Goal: Information Seeking & Learning: Find specific fact

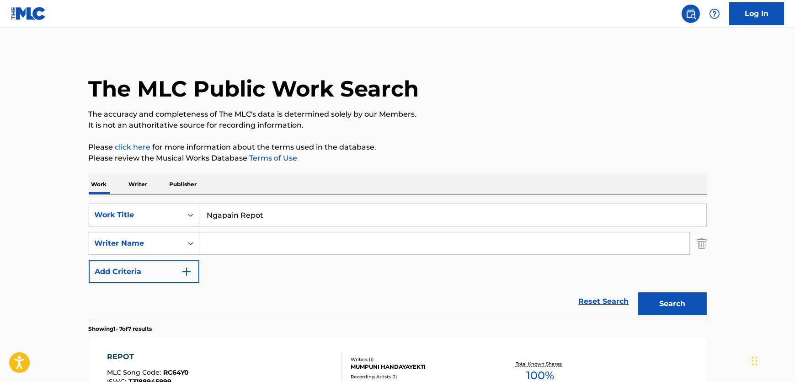
click at [220, 235] on input "Search Form" at bounding box center [444, 243] width 490 height 22
type input "[PERSON_NAME]"
drag, startPoint x: 278, startPoint y: 220, endPoint x: 102, endPoint y: 216, distance: 176.5
click at [102, 215] on div "SearchWithCriteriab5260ac0-7dd7-427b-b3be-1fdd06caef07 Work Title Ngapain Repot" at bounding box center [398, 214] width 618 height 23
paste input "Chicken Shack"
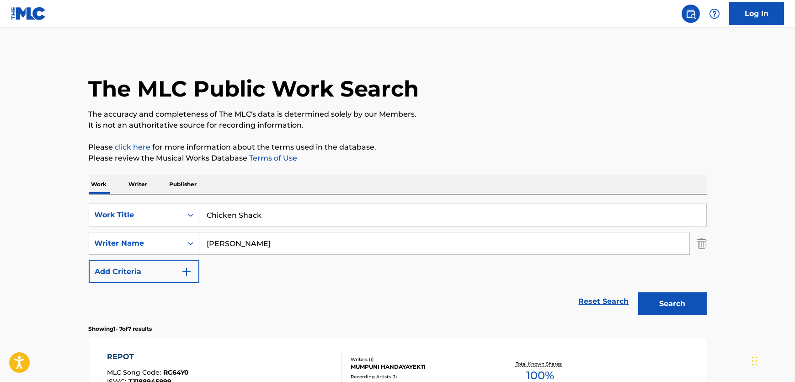
click at [598, 83] on div "The MLC Public Work Search" at bounding box center [398, 83] width 618 height 67
click at [668, 309] on button "Search" at bounding box center [672, 303] width 69 height 23
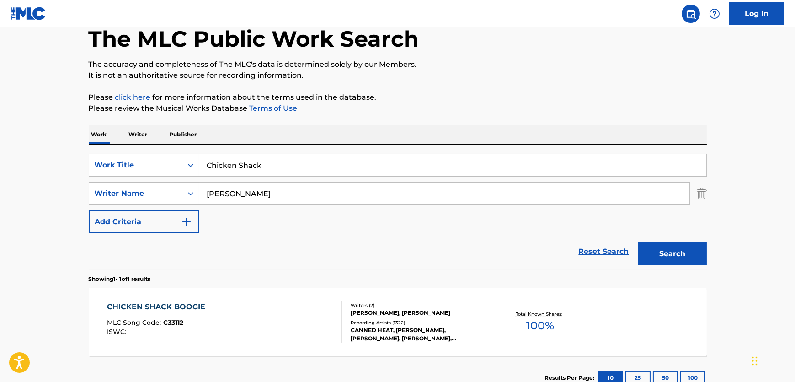
scroll to position [115, 0]
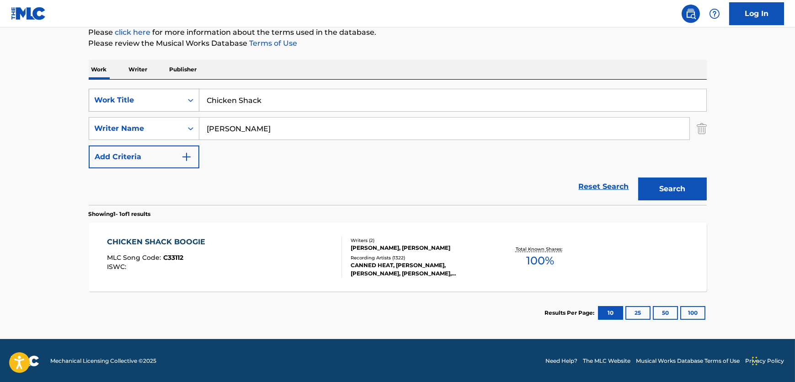
click at [102, 109] on div "SearchWithCriteriab5260ac0-7dd7-427b-b3be-1fdd06caef07 Work Title Chicken Shack" at bounding box center [398, 100] width 618 height 23
paste input "Stand Up (For What You Are)"
type input "Stand Up (For What You Are)"
drag, startPoint x: 284, startPoint y: 128, endPoint x: 146, endPoint y: 126, distance: 138.1
click at [146, 126] on div "SearchWithCriteria8e8eb72c-53e5-4f7b-91a6-4e60d79c1ac8 Writer Name [PERSON_NAME…" at bounding box center [398, 128] width 618 height 23
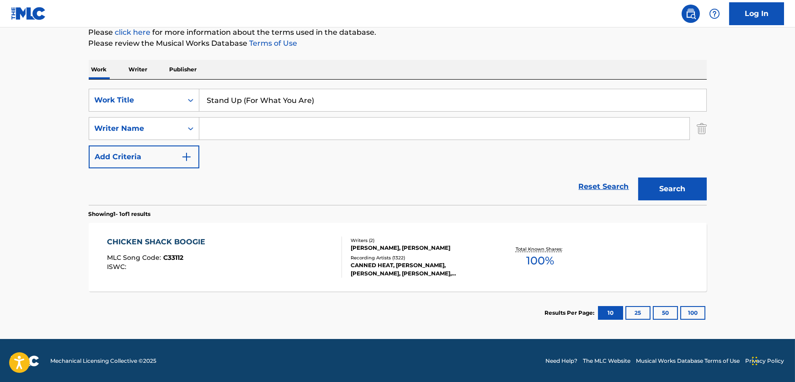
click at [672, 196] on button "Search" at bounding box center [672, 188] width 69 height 23
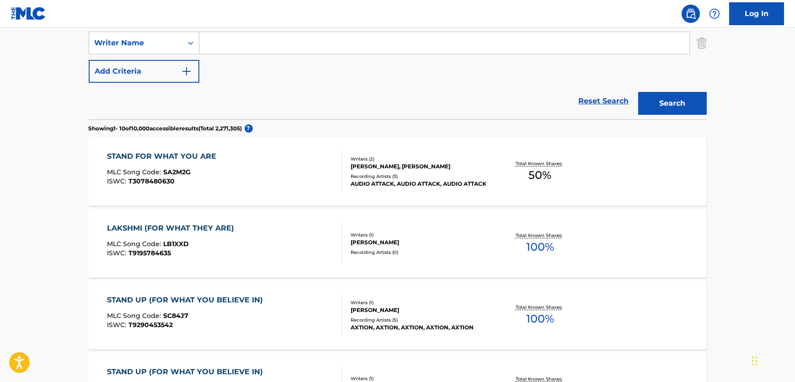
scroll to position [41, 0]
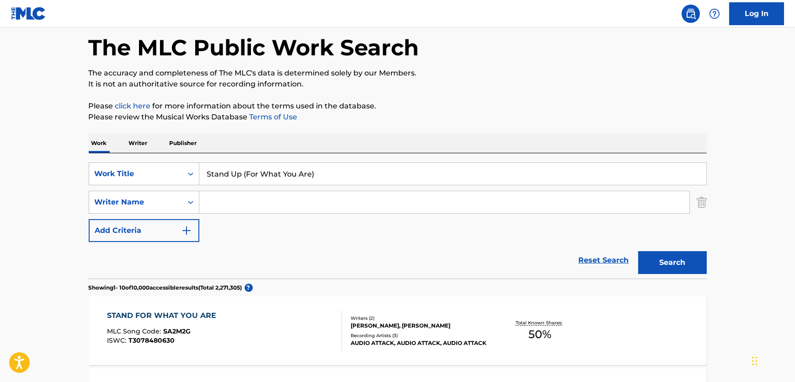
click at [284, 336] on div "STAND FOR WHAT YOU ARE MLC Song Code : SA2M2G ISWC : T3078480630" at bounding box center [224, 330] width 235 height 41
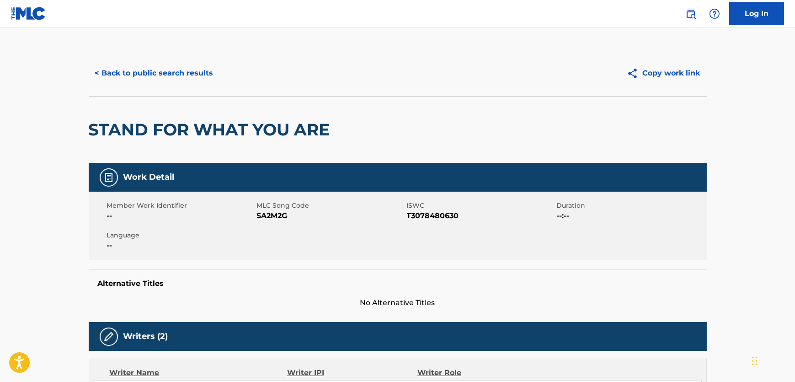
click at [158, 70] on button "< Back to public search results" at bounding box center [154, 73] width 131 height 23
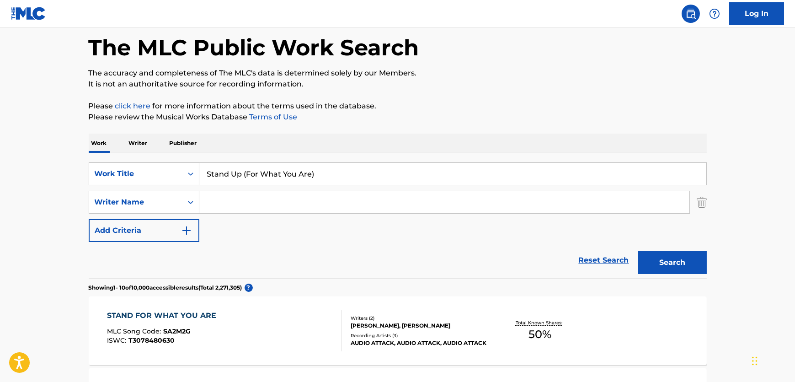
drag, startPoint x: 344, startPoint y: 172, endPoint x: 39, endPoint y: 169, distance: 304.5
paste input "Blue Satin"
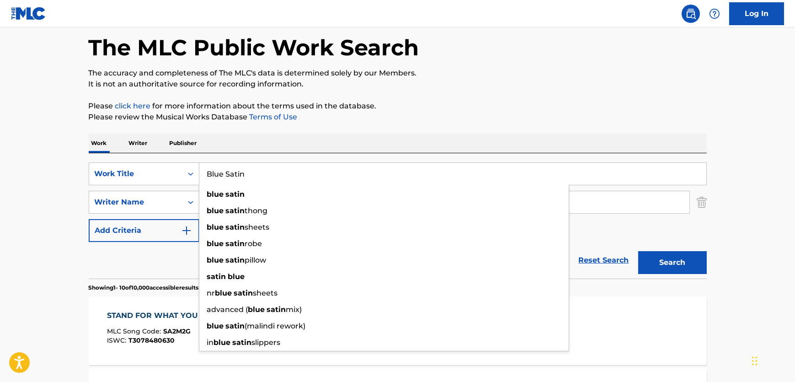
type input "Blue Satin"
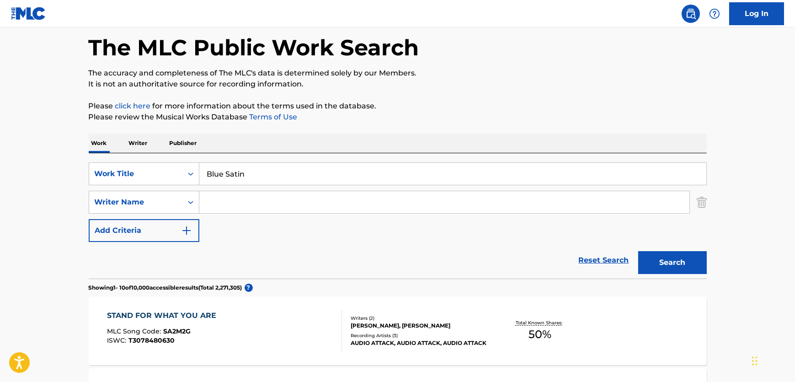
click at [255, 198] on input "Search Form" at bounding box center [444, 202] width 490 height 22
paste input "[PERSON_NAME]"
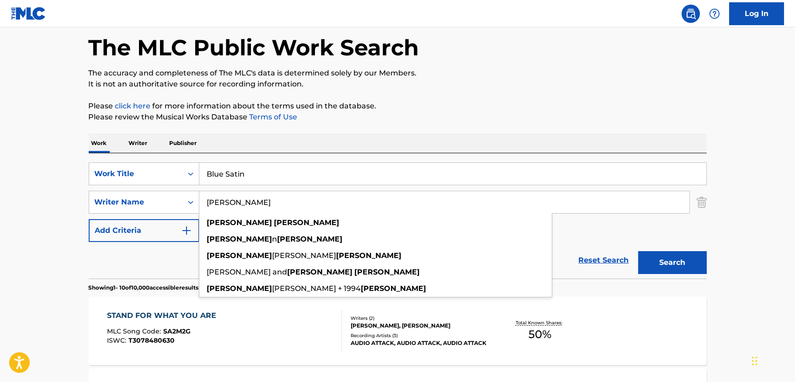
type input "[PERSON_NAME]"
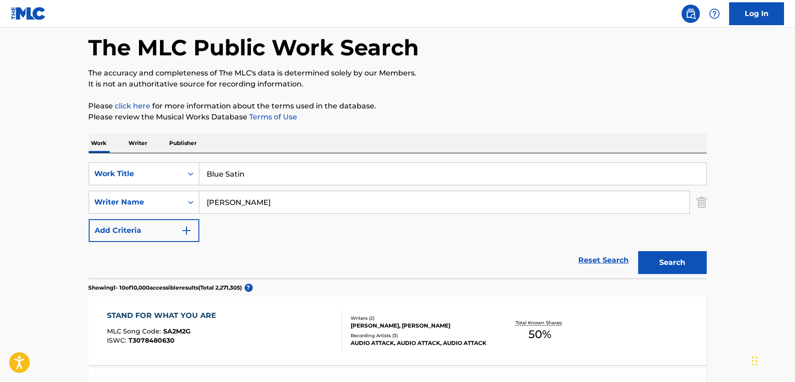
click at [690, 272] on button "Search" at bounding box center [672, 262] width 69 height 23
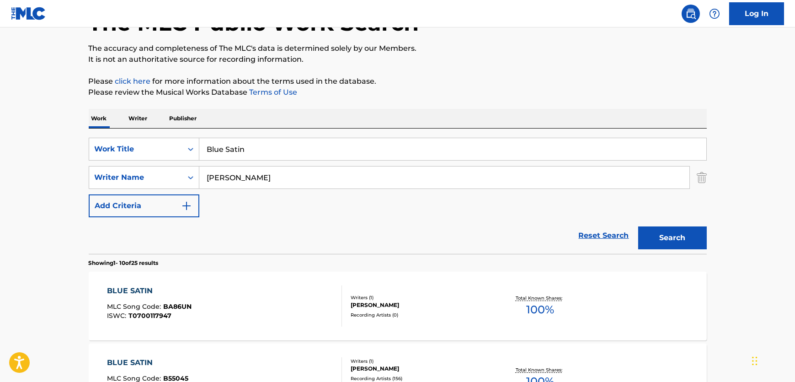
scroll to position [166, 0]
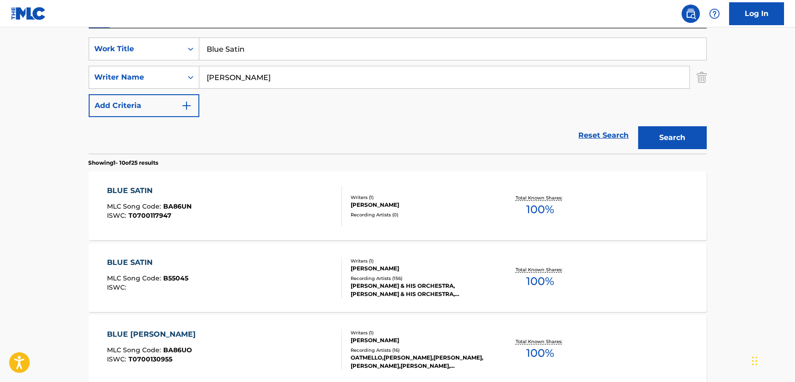
click at [278, 210] on div "BLUE SATIN MLC Song Code : BA86UN ISWC : T0700117947" at bounding box center [224, 205] width 235 height 41
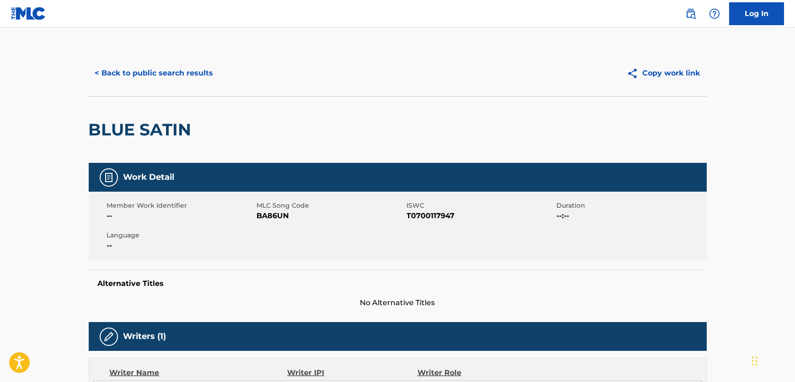
click at [279, 216] on span "BA86UN" at bounding box center [331, 215] width 148 height 11
copy span "BA86UN"
click at [444, 217] on span "T0700117947" at bounding box center [481, 215] width 148 height 11
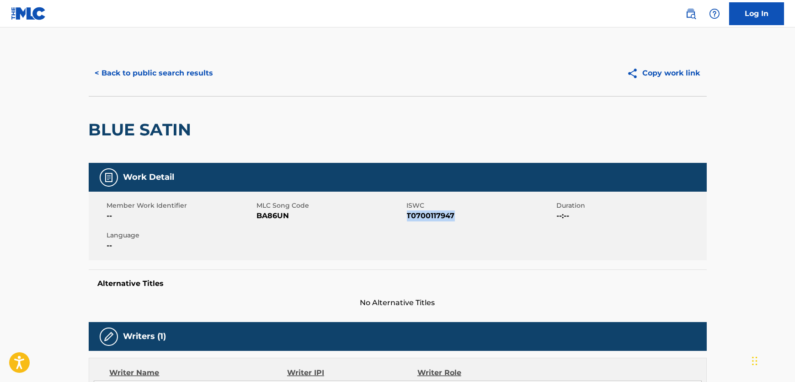
copy span "T0700117947"
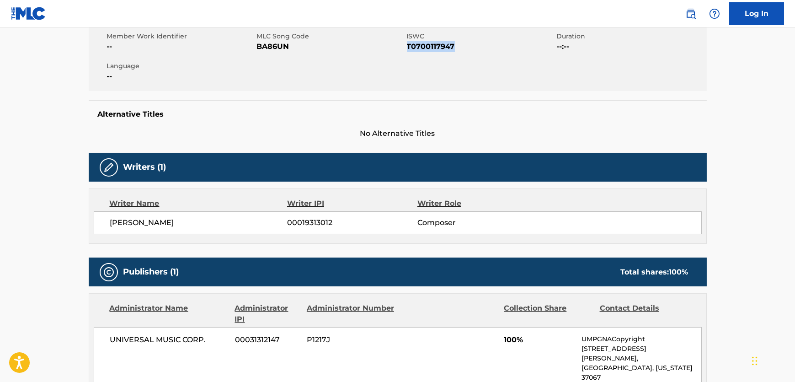
scroll to position [249, 0]
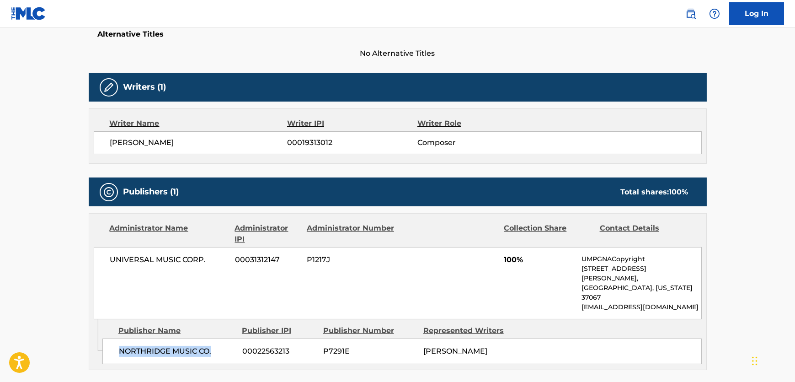
drag, startPoint x: 213, startPoint y: 325, endPoint x: 121, endPoint y: 335, distance: 93.3
click at [121, 346] on span "NORTHRIDGE MUSIC CO." at bounding box center [177, 351] width 117 height 11
copy span "NORTHRIDGE MUSIC CO."
drag, startPoint x: 219, startPoint y: 262, endPoint x: 101, endPoint y: 259, distance: 118.9
click at [101, 259] on div "UNIVERSAL MUSIC CORP. 00031312147 P1217J 100% UMPGNACopyright [STREET_ADDRESS][…" at bounding box center [398, 283] width 608 height 72
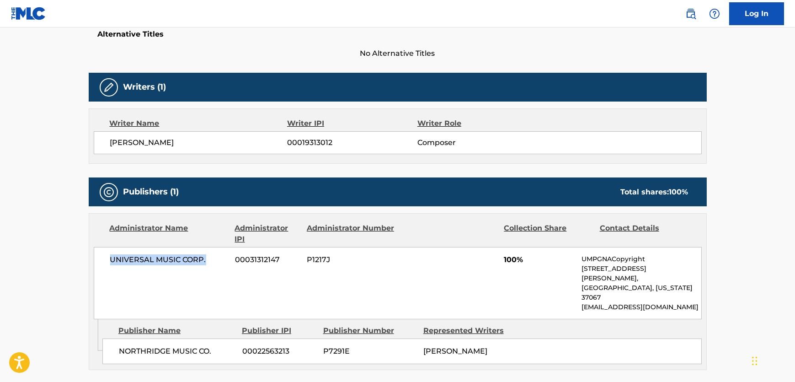
copy span "UNIVERSAL MUSIC CORP."
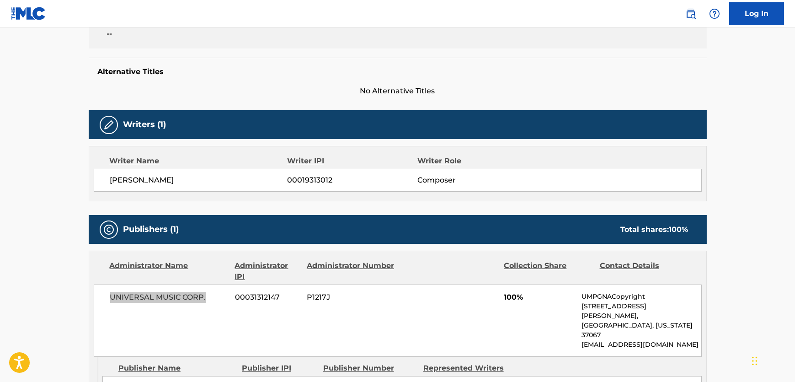
scroll to position [0, 0]
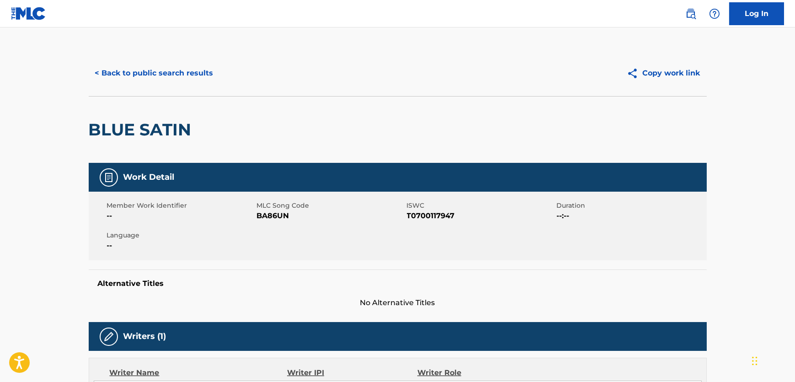
click at [170, 62] on button "< Back to public search results" at bounding box center [154, 73] width 131 height 23
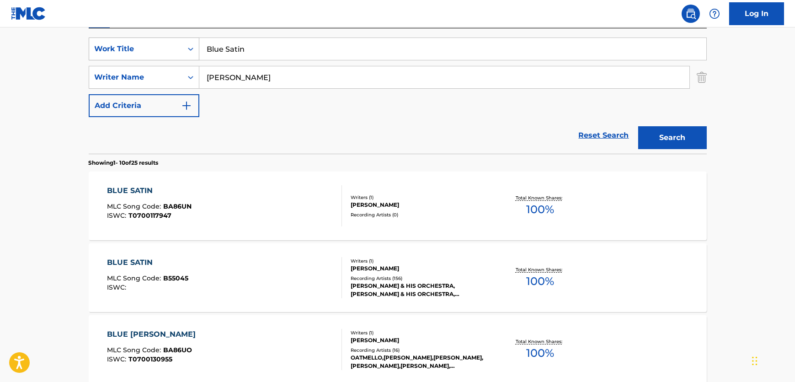
drag, startPoint x: 178, startPoint y: 48, endPoint x: 132, endPoint y: 49, distance: 46.2
click at [136, 49] on div "SearchWithCriteriab5260ac0-7dd7-427b-b3be-1fdd06caef07 Work Title Blue Satin" at bounding box center [398, 48] width 618 height 23
paste input "[PERSON_NAME]'s Tomato"
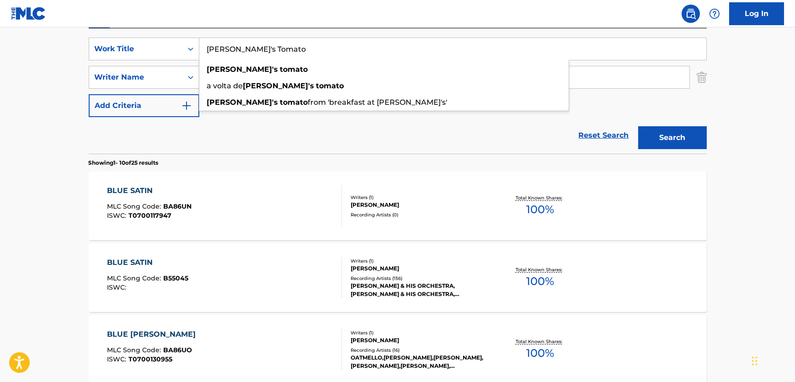
type input "[PERSON_NAME]'s Tomato"
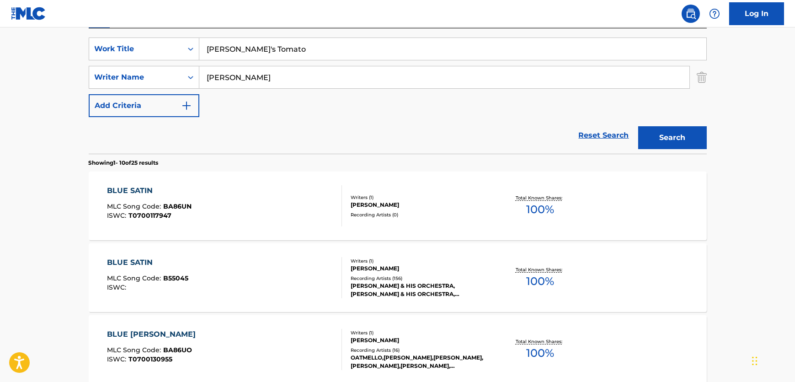
drag, startPoint x: 334, startPoint y: 75, endPoint x: 80, endPoint y: 69, distance: 253.3
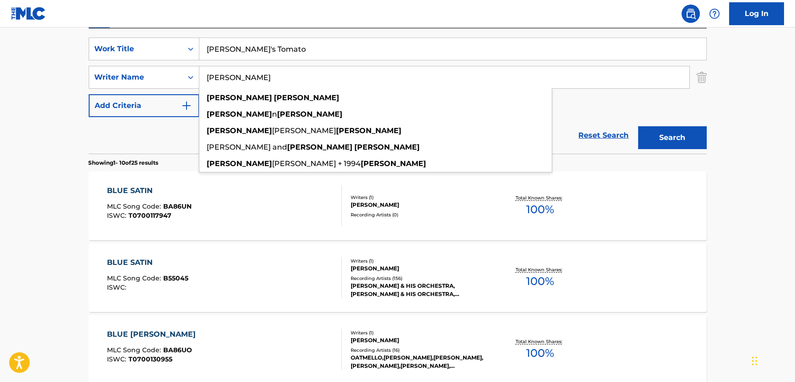
paste input "Search Form"
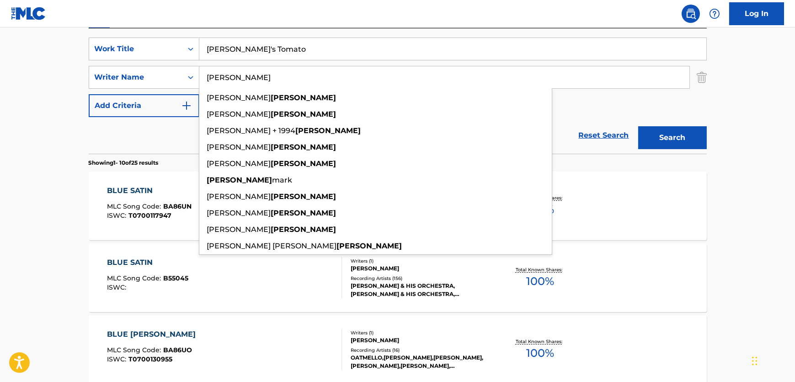
type input "[PERSON_NAME]"
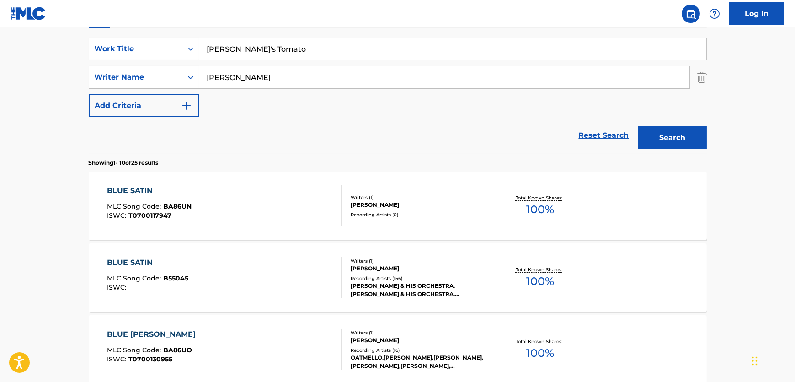
click at [688, 130] on button "Search" at bounding box center [672, 137] width 69 height 23
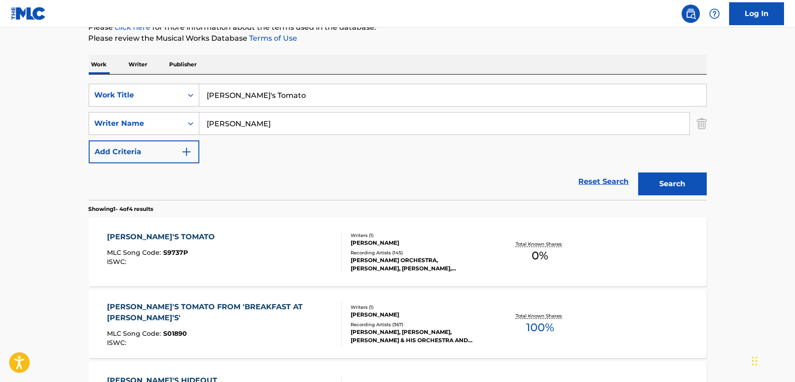
scroll to position [124, 0]
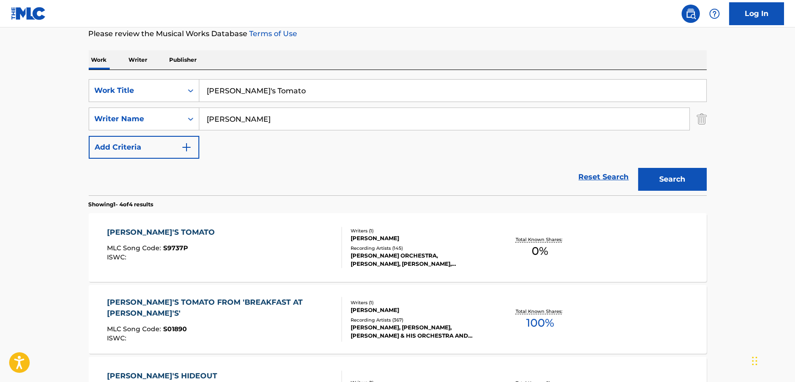
click at [311, 240] on div "[PERSON_NAME]'S TOMATO MLC Song Code : S9737P ISWC :" at bounding box center [224, 247] width 235 height 41
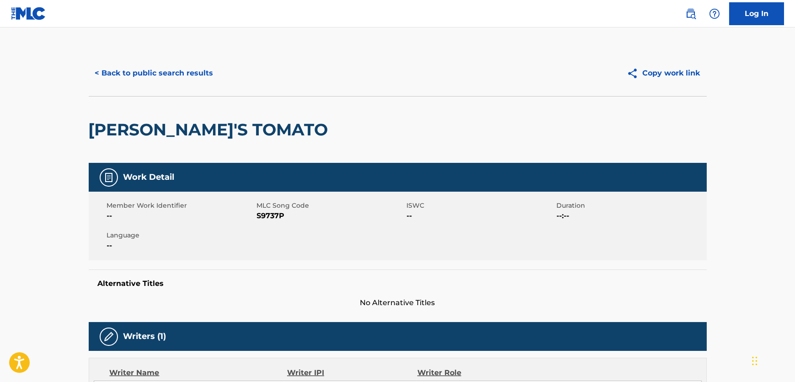
click at [279, 214] on span "S9737P" at bounding box center [331, 215] width 148 height 11
copy span "S9737P"
drag, startPoint x: 481, startPoint y: 225, endPoint x: 468, endPoint y: 229, distance: 13.9
click at [481, 225] on div "Member Work Identifier -- MLC Song Code S9737P ISWC -- Duration --:-- Language …" at bounding box center [398, 226] width 618 height 69
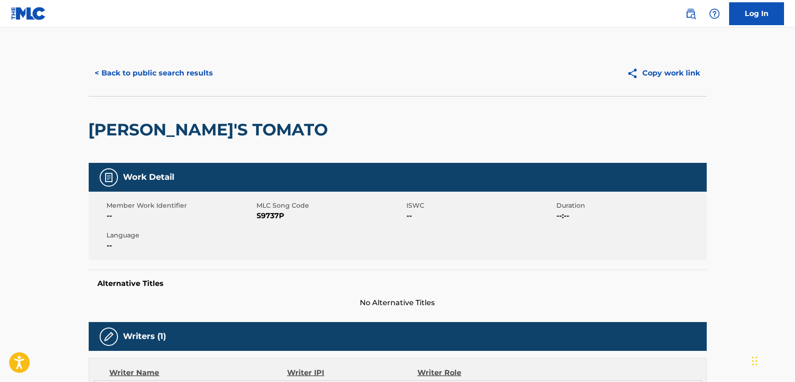
click at [142, 64] on button "< Back to public search results" at bounding box center [154, 73] width 131 height 23
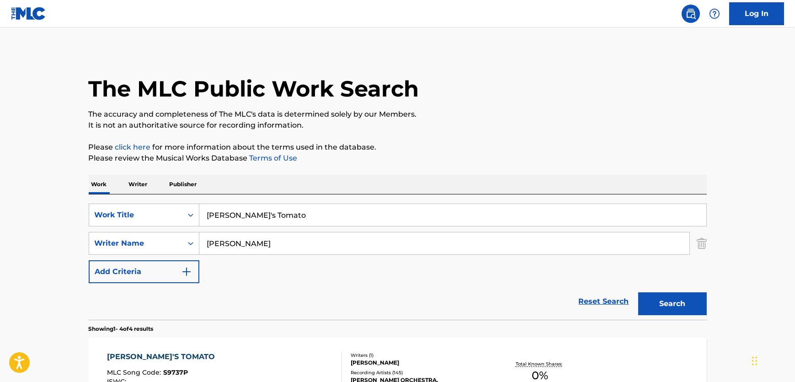
scroll to position [124, 0]
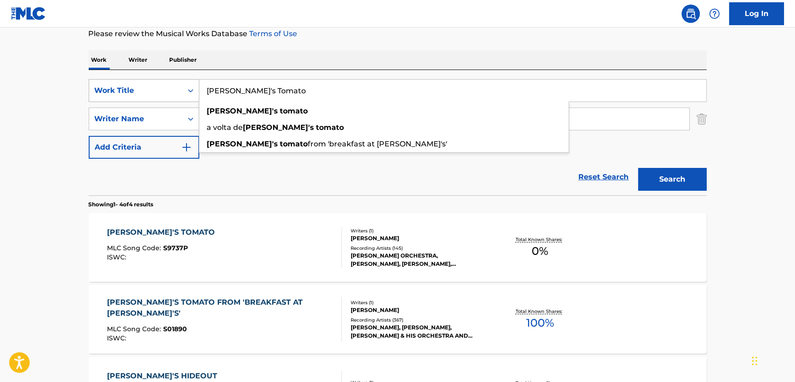
drag, startPoint x: 278, startPoint y: 90, endPoint x: 151, endPoint y: 87, distance: 127.6
click at [151, 87] on div "SearchWithCriteriab5260ac0-7dd7-427b-b3be-1fdd06caef07 Work Title [PERSON_NAME]…" at bounding box center [398, 90] width 618 height 23
paste input "oftly"
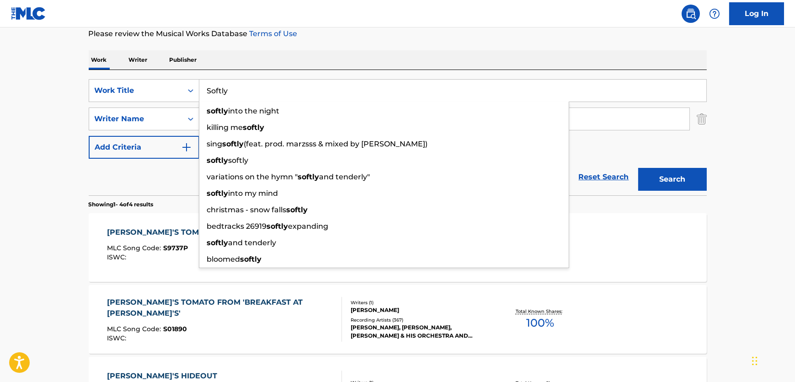
type input "Softly"
drag, startPoint x: 782, startPoint y: 172, endPoint x: 777, endPoint y: 167, distance: 7.1
click at [781, 169] on main "The MLC Public Work Search The accuracy and completeness of The MLC's data is d…" at bounding box center [397, 223] width 795 height 641
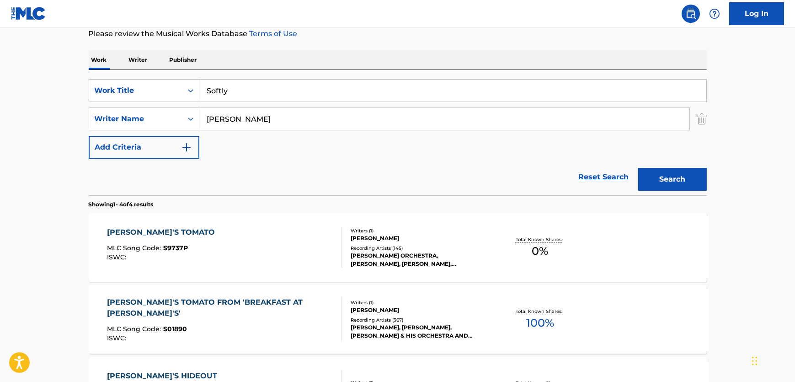
click at [687, 175] on button "Search" at bounding box center [672, 179] width 69 height 23
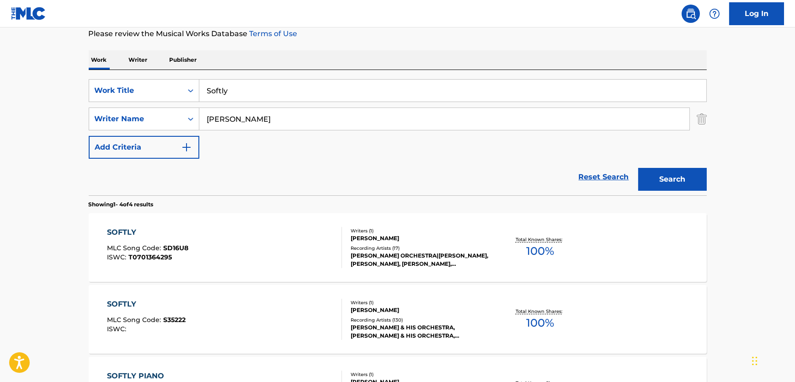
click at [275, 241] on div "SOFTLY MLC Song Code : SD16U8 ISWC : T0701364295" at bounding box center [224, 247] width 235 height 41
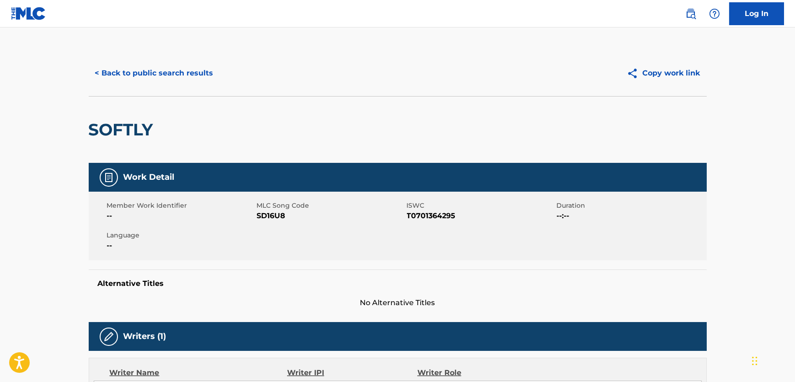
click at [274, 219] on span "SD16U8" at bounding box center [331, 215] width 148 height 11
click at [275, 217] on span "SD16U8" at bounding box center [331, 215] width 148 height 11
copy span "SD16U8"
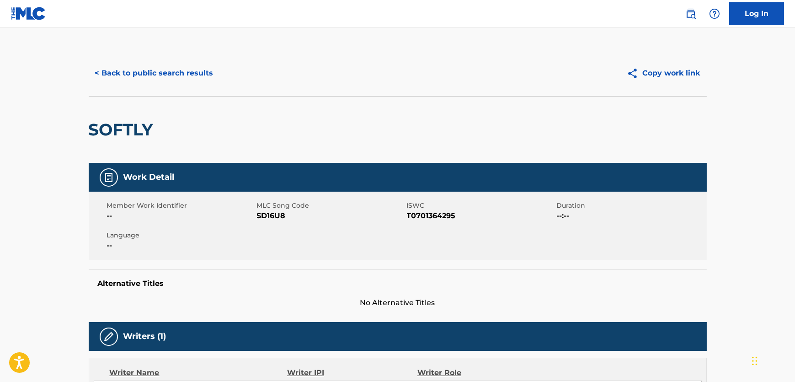
click at [446, 210] on span "T0701364295" at bounding box center [481, 215] width 148 height 11
copy span "T0701364295"
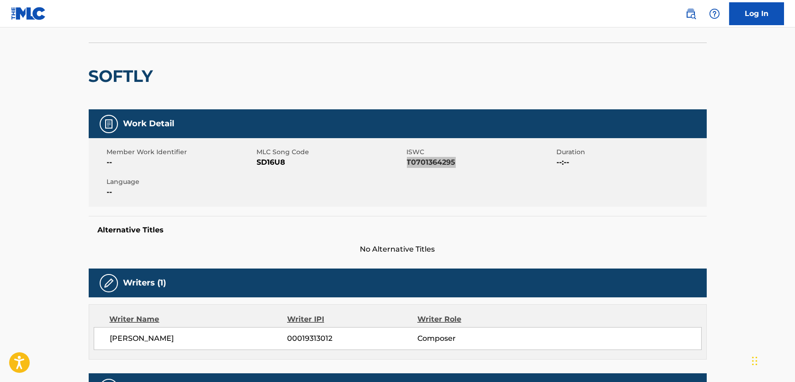
scroll to position [249, 0]
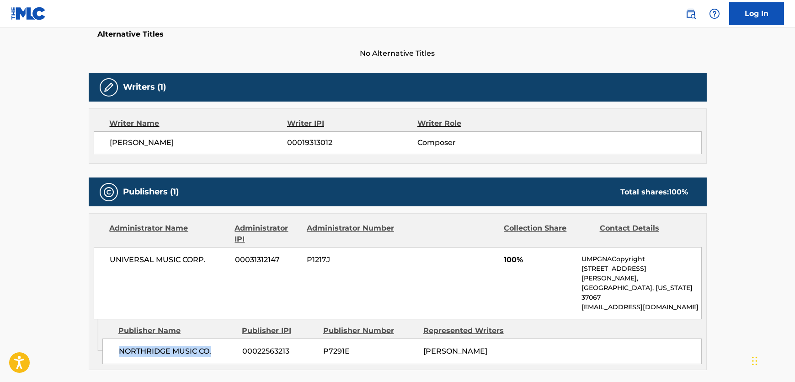
drag, startPoint x: 221, startPoint y: 331, endPoint x: 119, endPoint y: 339, distance: 102.3
click at [119, 339] on div "NORTHRIDGE MUSIC CO. 00022563213 P7291E [PERSON_NAME]" at bounding box center [401, 351] width 599 height 26
copy span "NORTHRIDGE MUSIC CO."
drag, startPoint x: 214, startPoint y: 262, endPoint x: 96, endPoint y: 263, distance: 118.4
click at [96, 263] on div "UNIVERSAL MUSIC CORP. 00031312147 P1217J 100% UMPGNACopyright [STREET_ADDRESS][…" at bounding box center [398, 283] width 608 height 72
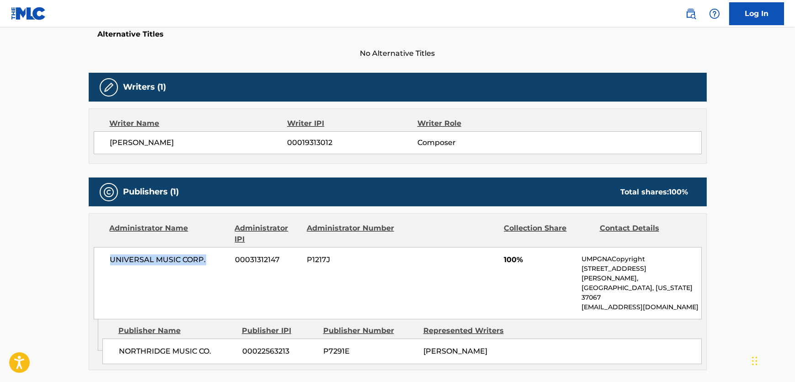
copy span "UNIVERSAL MUSIC CORP."
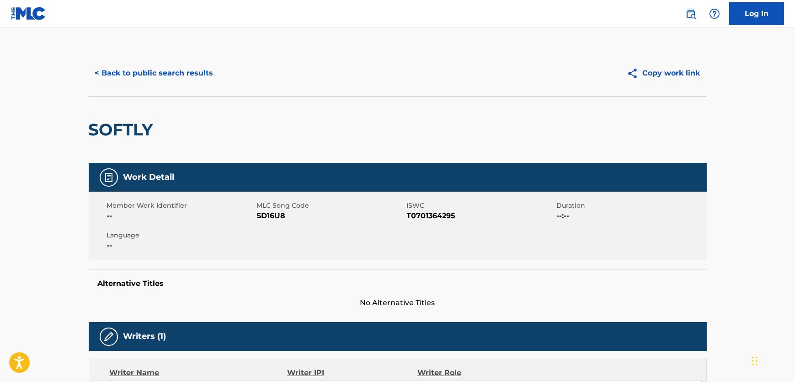
click at [197, 83] on button "< Back to public search results" at bounding box center [154, 73] width 131 height 23
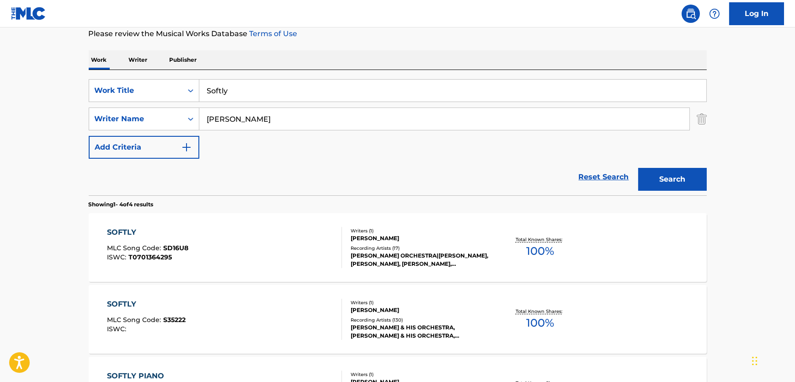
drag, startPoint x: 273, startPoint y: 91, endPoint x: 34, endPoint y: 84, distance: 239.6
click at [34, 84] on main "The MLC Public Work Search The accuracy and completeness of The MLC's data is d…" at bounding box center [397, 223] width 795 height 641
paste input "ummer Means Fun"
type input "Summer Means Fun"
drag, startPoint x: 255, startPoint y: 115, endPoint x: 128, endPoint y: 135, distance: 128.6
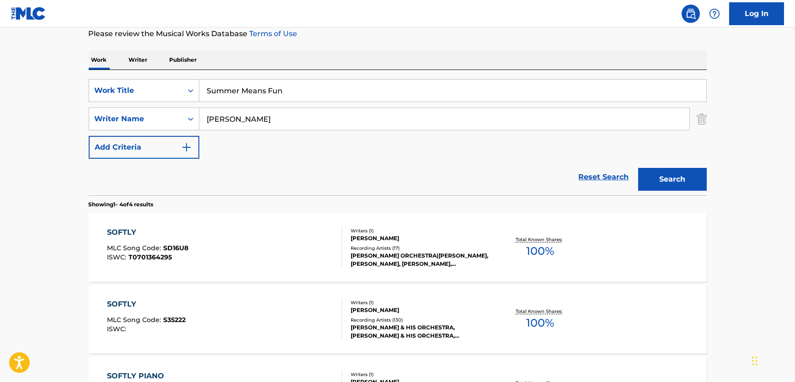
click at [93, 123] on div "SearchWithCriteria8e8eb72c-53e5-4f7b-91a6-4e60d79c1ac8 Writer Name [PERSON_NAME]" at bounding box center [398, 118] width 618 height 23
paste input "[PERSON_NAME]"
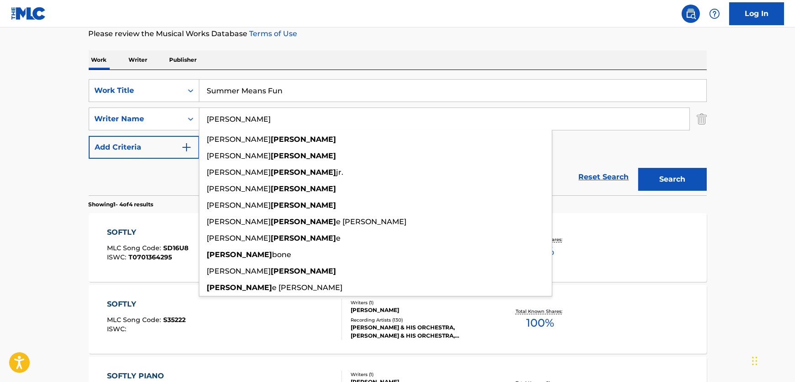
type input "[PERSON_NAME]"
click at [651, 177] on button "Search" at bounding box center [672, 179] width 69 height 23
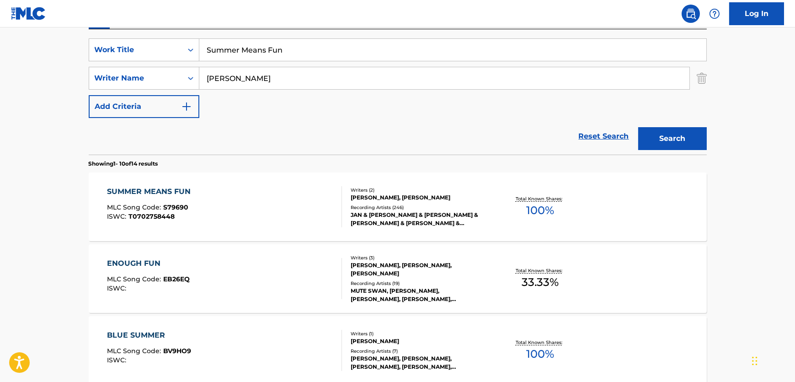
scroll to position [166, 0]
click at [287, 197] on div "SUMMER MEANS FUN MLC Song Code : S79690 ISWC : T0702758448" at bounding box center [224, 205] width 235 height 41
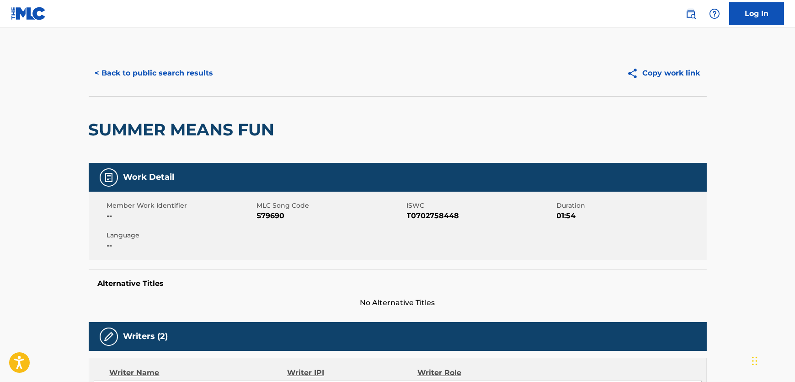
click at [272, 215] on span "S79690" at bounding box center [331, 215] width 148 height 11
copy span "S79690"
click at [432, 210] on span "T0702758448" at bounding box center [481, 215] width 148 height 11
click at [432, 212] on span "T0702758448" at bounding box center [481, 215] width 148 height 11
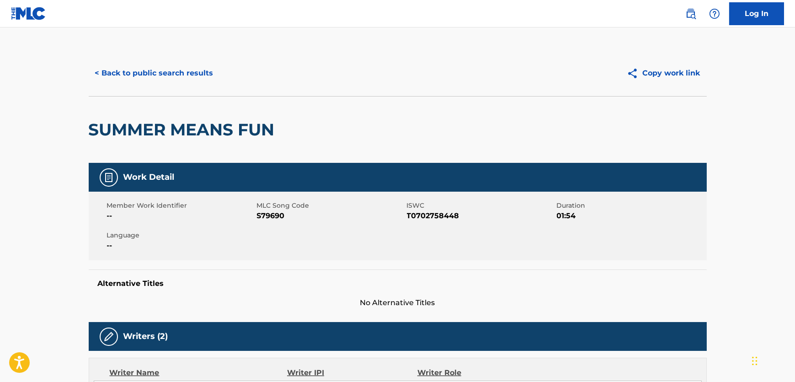
click at [431, 213] on span "T0702758448" at bounding box center [481, 215] width 148 height 11
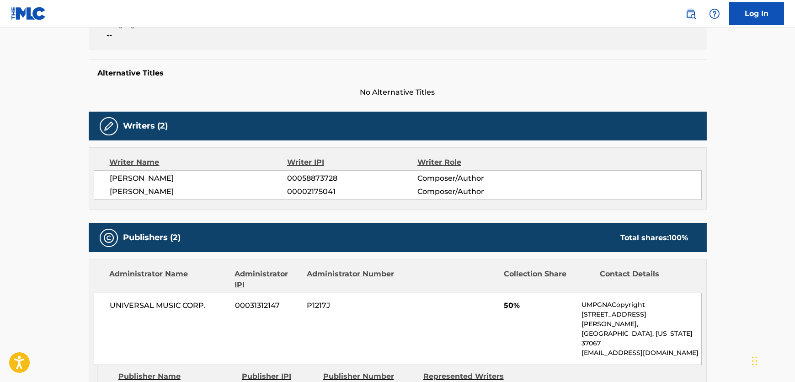
scroll to position [249, 0]
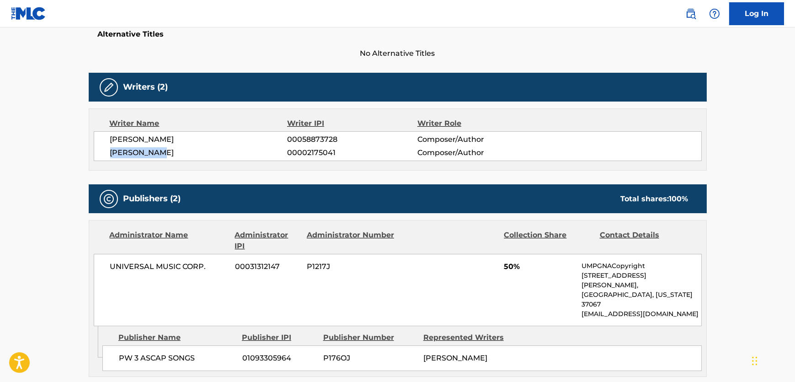
drag, startPoint x: 135, startPoint y: 149, endPoint x: 104, endPoint y: 149, distance: 31.5
click at [104, 149] on div "[PERSON_NAME] 00058873728 Composer/Author [PERSON_NAME] 00002175041 Composer/Au…" at bounding box center [398, 146] width 608 height 30
drag, startPoint x: 158, startPoint y: 135, endPoint x: 96, endPoint y: 144, distance: 62.4
click at [96, 144] on div "[PERSON_NAME] 00058873728 Composer/Author [PERSON_NAME] 00002175041 Composer/Au…" at bounding box center [398, 146] width 608 height 30
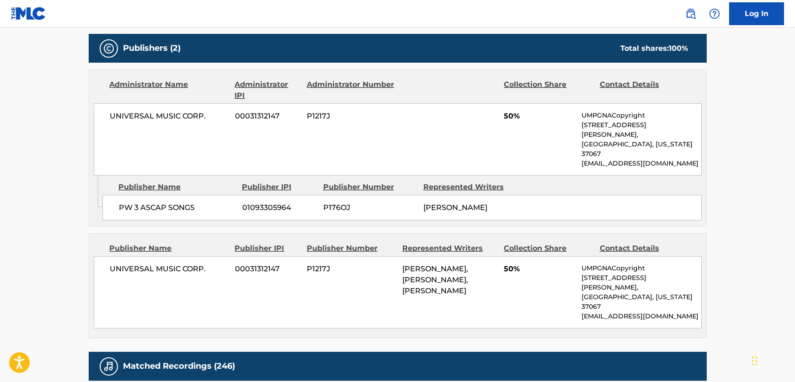
scroll to position [416, 0]
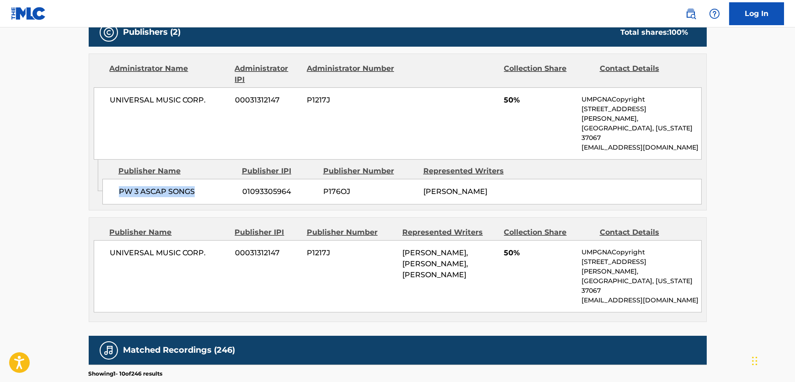
drag, startPoint x: 214, startPoint y: 175, endPoint x: 109, endPoint y: 176, distance: 105.1
click at [109, 179] on div "PW 3 ASCAP SONGS 01093305964 P176OJ [PERSON_NAME]" at bounding box center [401, 192] width 599 height 26
drag, startPoint x: 211, startPoint y: 96, endPoint x: 91, endPoint y: 108, distance: 120.4
click at [96, 106] on div "UNIVERSAL MUSIC CORP. 00031312147 P1217J 50% UMPGNACopyright [STREET_ADDRESS][P…" at bounding box center [398, 123] width 608 height 72
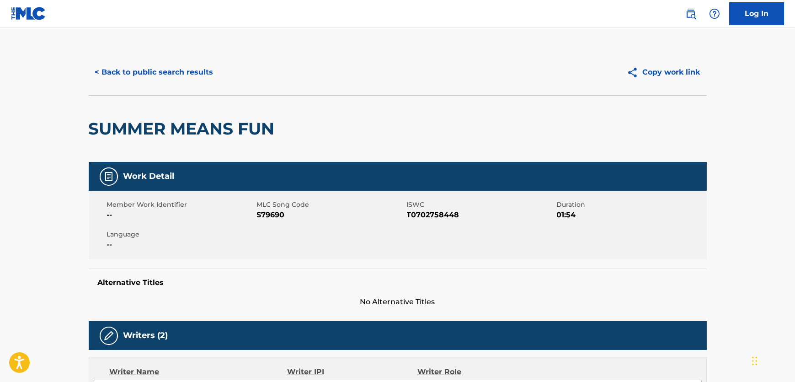
scroll to position [0, 0]
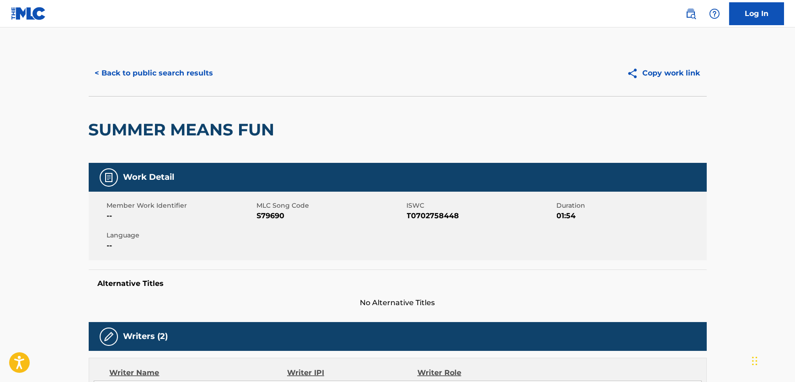
click at [157, 67] on button "< Back to public search results" at bounding box center [154, 73] width 131 height 23
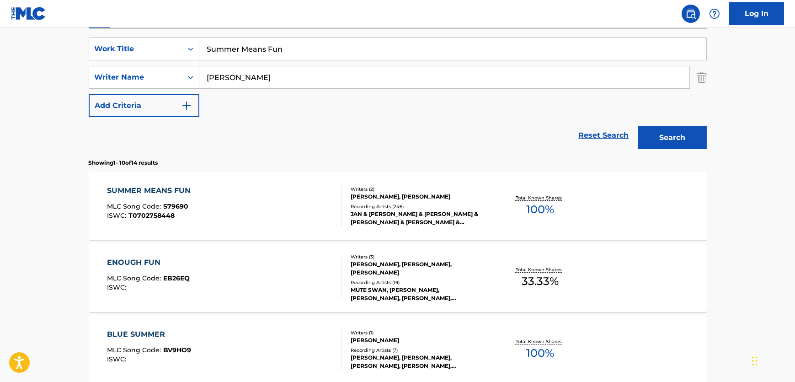
drag, startPoint x: 286, startPoint y: 47, endPoint x: 10, endPoint y: 22, distance: 277.2
paste input "Time Will Tell"
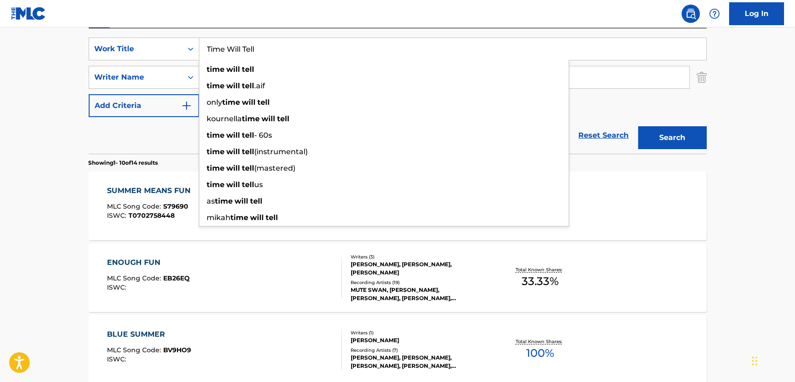
type input "Time Will Tell"
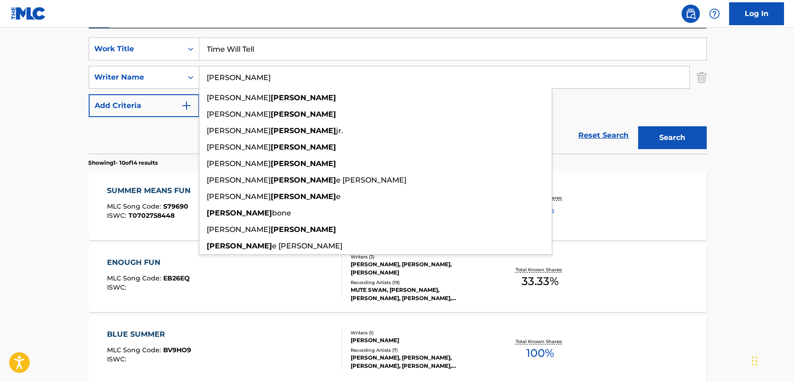
drag, startPoint x: 260, startPoint y: 87, endPoint x: 283, endPoint y: 70, distance: 29.2
click at [166, 70] on div "SearchWithCriteria8e8eb72c-53e5-4f7b-91a6-4e60d79c1ac8 Writer Name [PERSON_NAME…" at bounding box center [398, 77] width 618 height 23
paste input "Moe"
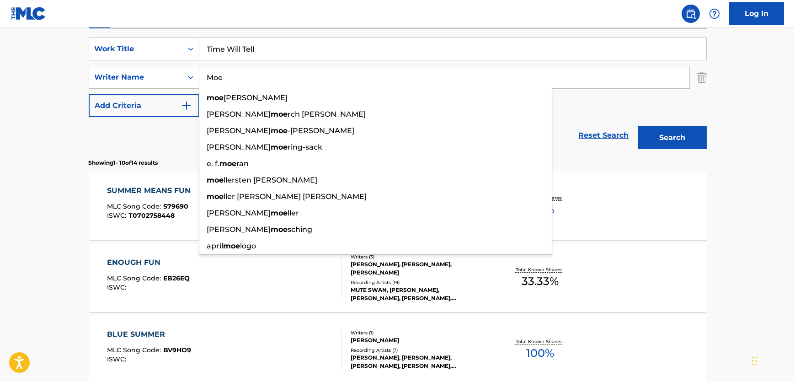
type input "Moe"
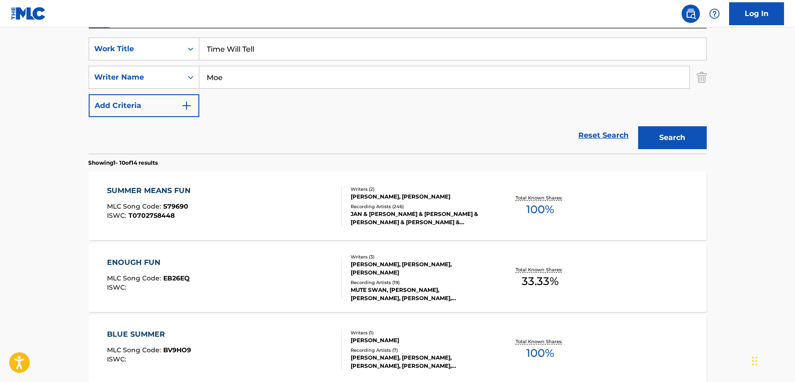
click at [672, 131] on button "Search" at bounding box center [672, 137] width 69 height 23
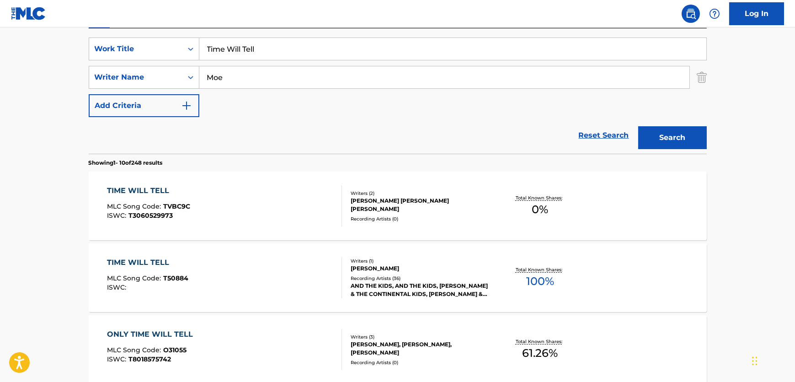
click at [269, 287] on div "TIME WILL TELL MLC Song Code : T50884 ISWC :" at bounding box center [224, 277] width 235 height 41
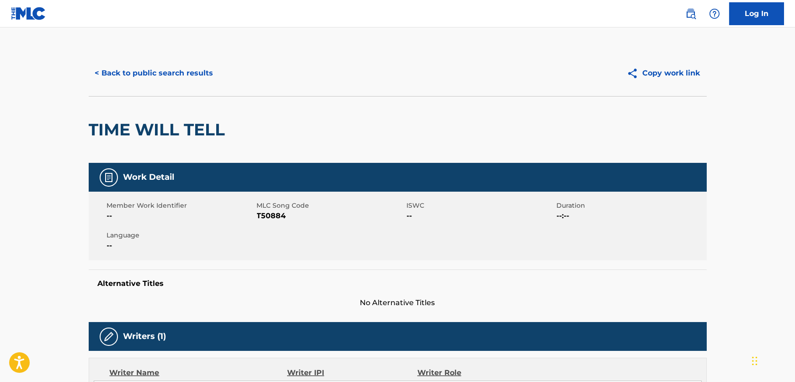
click at [271, 217] on span "T50884" at bounding box center [331, 215] width 148 height 11
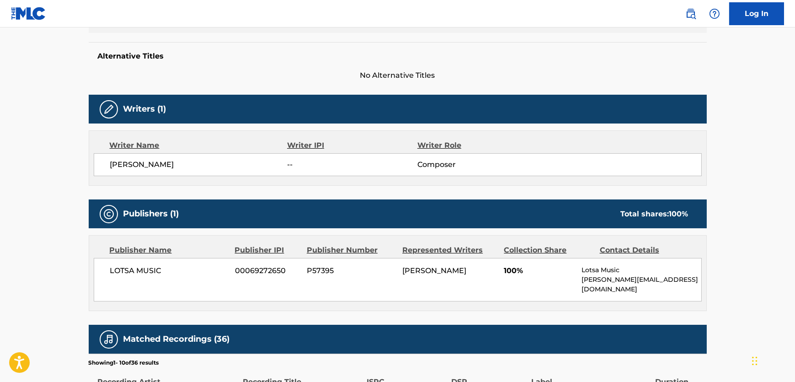
scroll to position [332, 0]
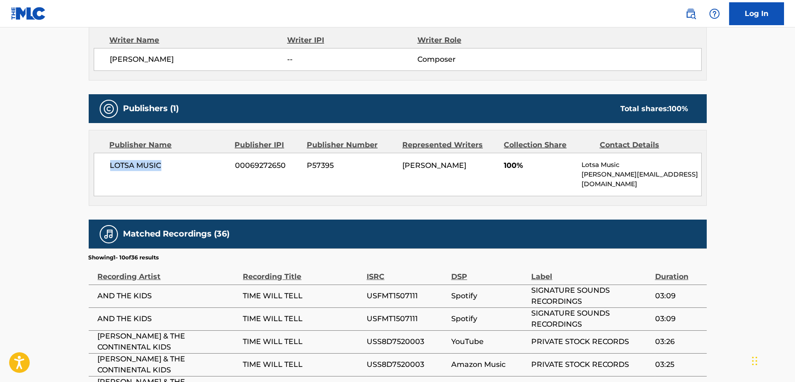
drag, startPoint x: 109, startPoint y: 169, endPoint x: 27, endPoint y: 169, distance: 81.8
click at [27, 169] on main "< Back to public search results Copy work link TIME WILL TELL Work Detail Membe…" at bounding box center [397, 127] width 795 height 865
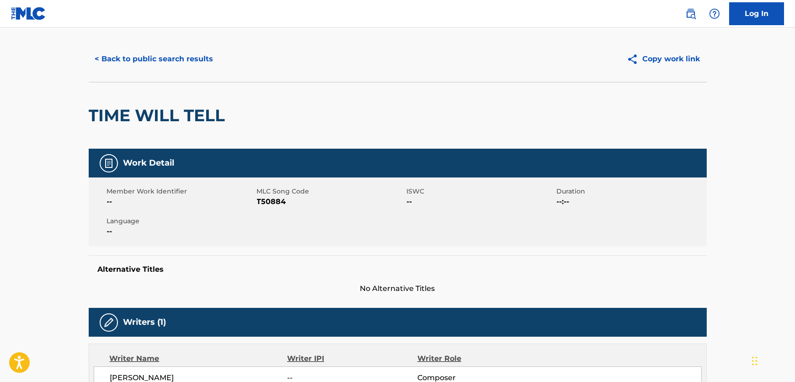
scroll to position [0, 0]
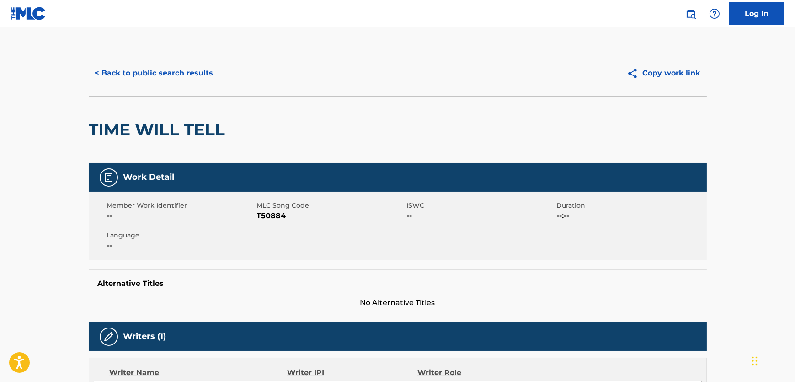
click at [177, 73] on button "< Back to public search results" at bounding box center [154, 73] width 131 height 23
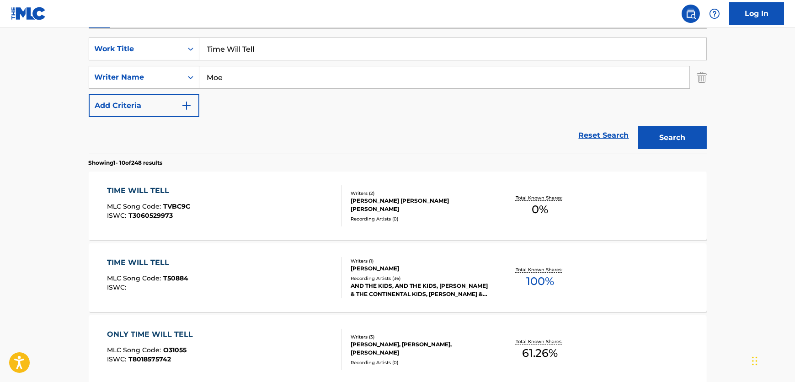
drag, startPoint x: 271, startPoint y: 50, endPoint x: 57, endPoint y: 50, distance: 214.4
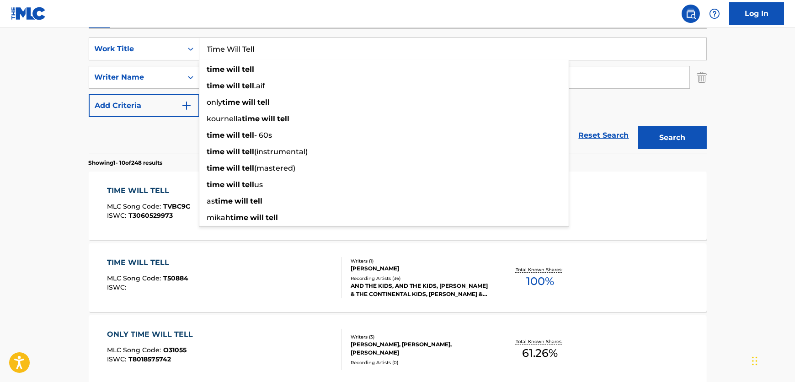
paste input "Hot Summer Girls"
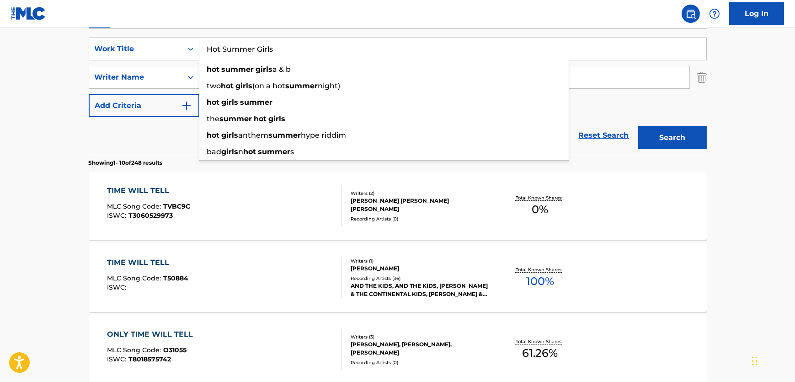
type input "Hot Summer Girls"
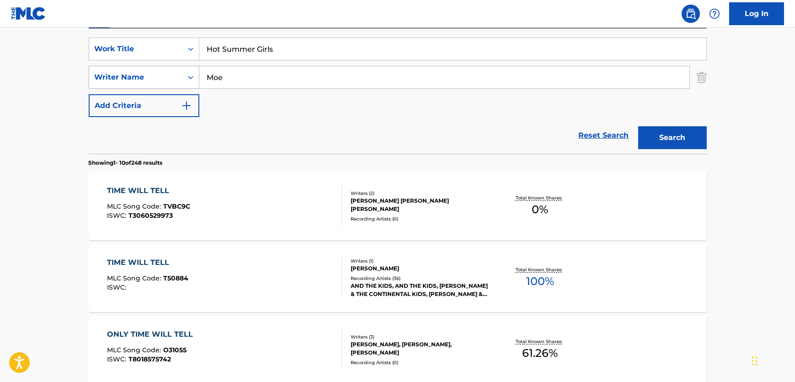
drag, startPoint x: 239, startPoint y: 82, endPoint x: 142, endPoint y: 78, distance: 96.6
click at [140, 77] on div "SearchWithCriteria8e8eb72c-53e5-4f7b-91a6-4e60d79c1ac8 Writer Name [PERSON_NAME]" at bounding box center [398, 77] width 618 height 23
paste input "[PERSON_NAME]"
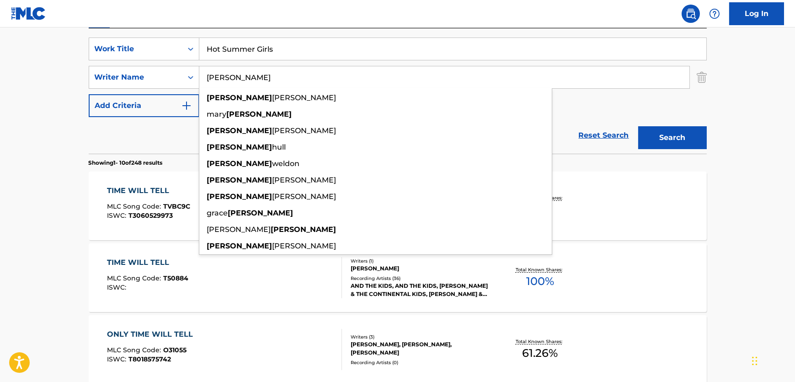
type input "[PERSON_NAME]"
click at [699, 130] on button "Search" at bounding box center [672, 137] width 69 height 23
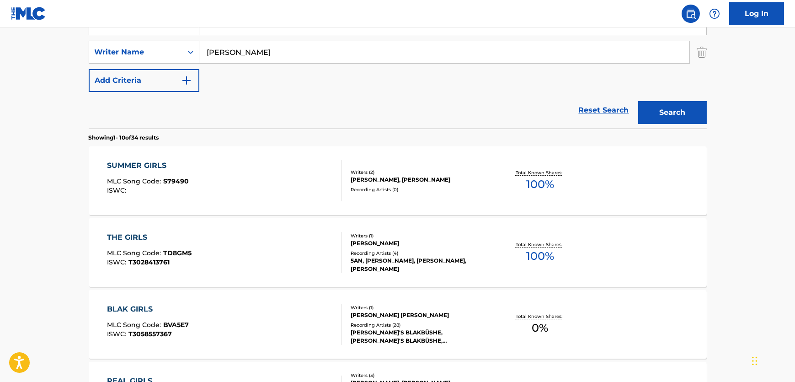
scroll to position [208, 0]
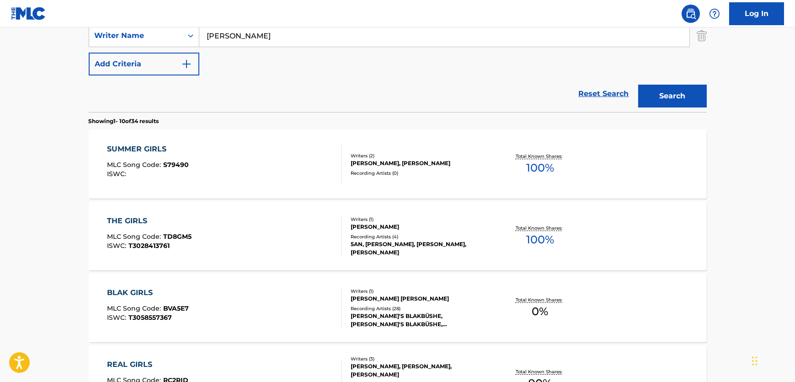
click at [246, 168] on div "SUMMER GIRLS MLC Song Code : S79490 ISWC :" at bounding box center [224, 164] width 235 height 41
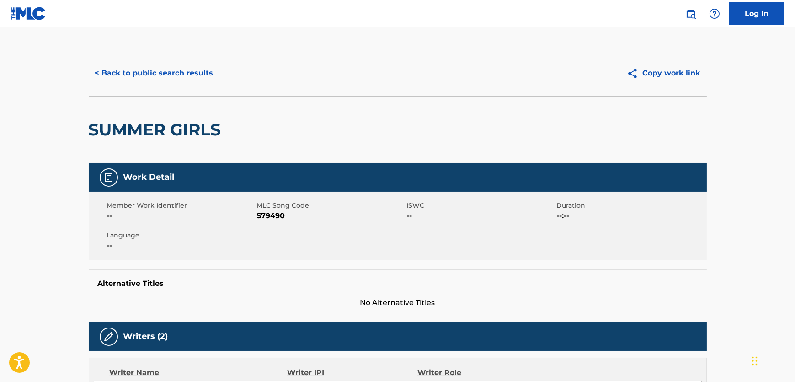
click at [268, 212] on span "S79490" at bounding box center [331, 215] width 148 height 11
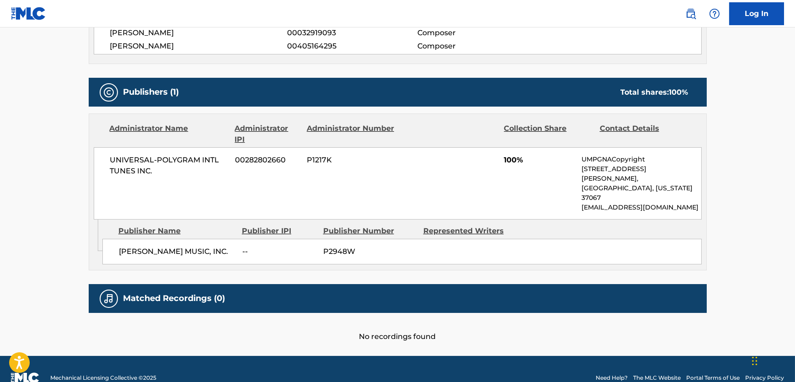
scroll to position [362, 0]
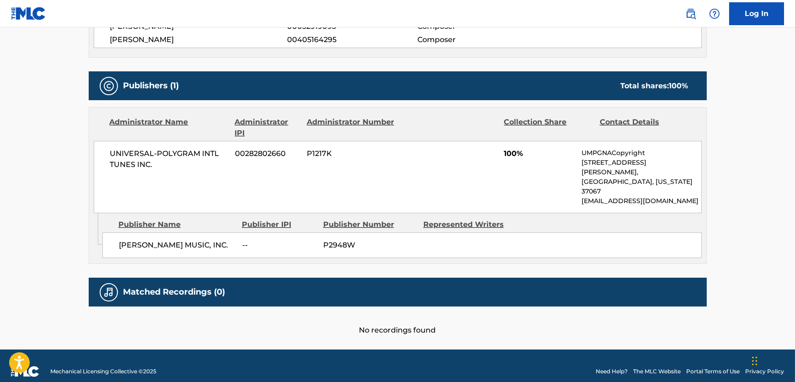
drag, startPoint x: 155, startPoint y: 234, endPoint x: 114, endPoint y: 225, distance: 42.1
click at [116, 232] on div "[PERSON_NAME] MUSIC, INC. -- P2948W" at bounding box center [401, 245] width 599 height 26
drag, startPoint x: 129, startPoint y: 168, endPoint x: 104, endPoint y: 155, distance: 28.4
click at [104, 155] on div "UNIVERSAL-POLYGRAM INTL TUNES INC. 00282802660 P1217K 100% UMPGNACopyright [STR…" at bounding box center [398, 177] width 608 height 72
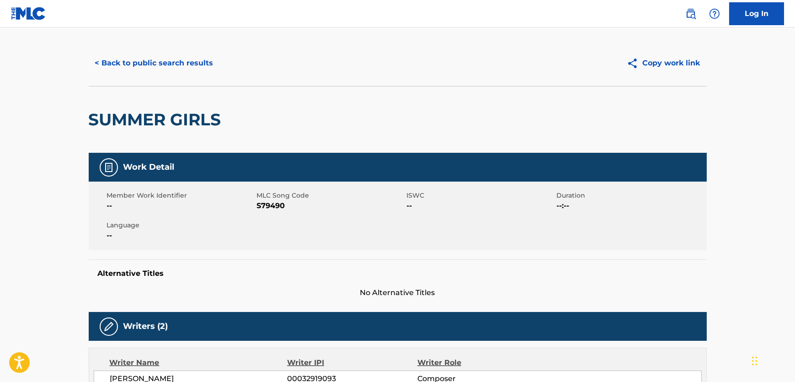
scroll to position [0, 0]
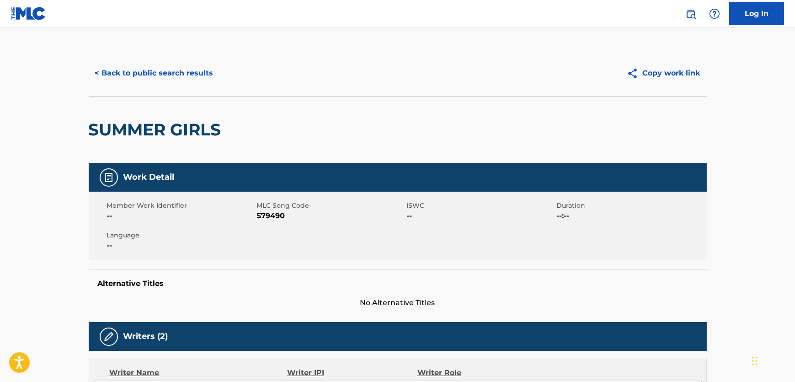
click at [196, 69] on button "< Back to public search results" at bounding box center [154, 73] width 131 height 23
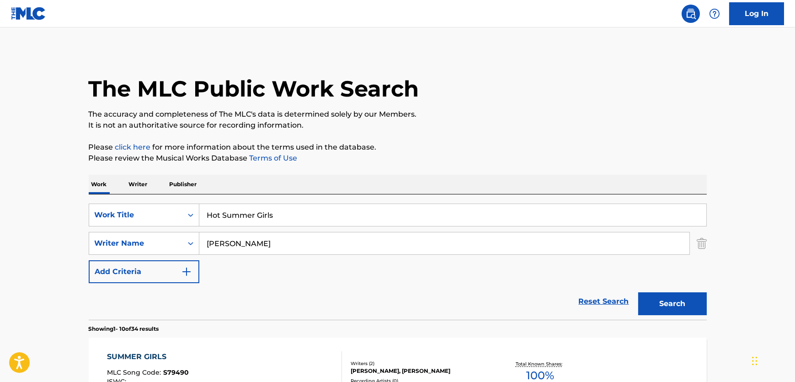
drag, startPoint x: 53, startPoint y: 224, endPoint x: 0, endPoint y: 219, distance: 53.2
paste input "See My Baby Jive"
type input "See My Baby Jive"
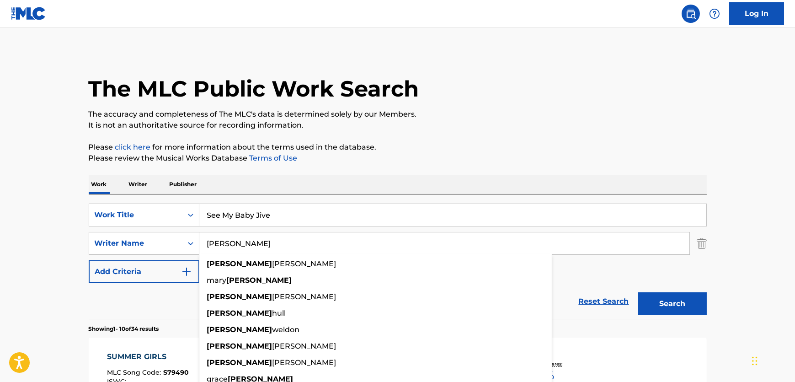
drag, startPoint x: 273, startPoint y: 233, endPoint x: 576, endPoint y: 249, distance: 303.5
paste input "Wood"
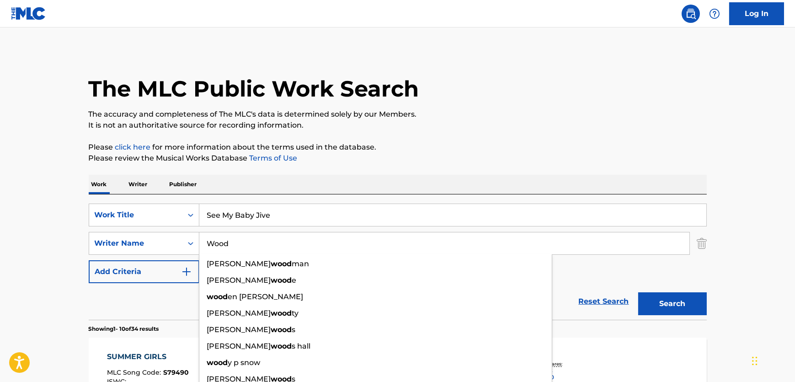
type input "Wood"
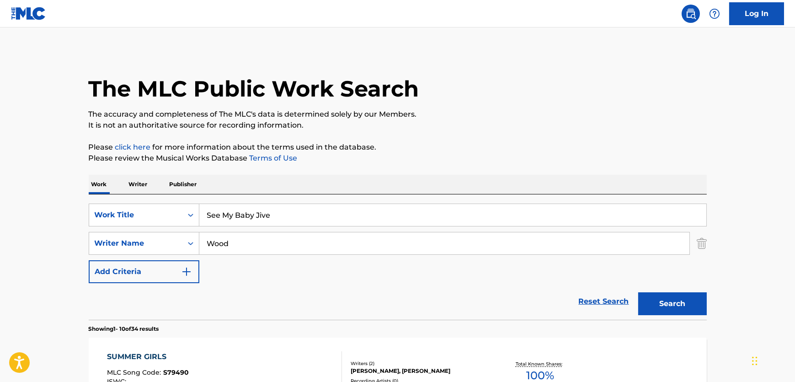
click at [693, 301] on button "Search" at bounding box center [672, 303] width 69 height 23
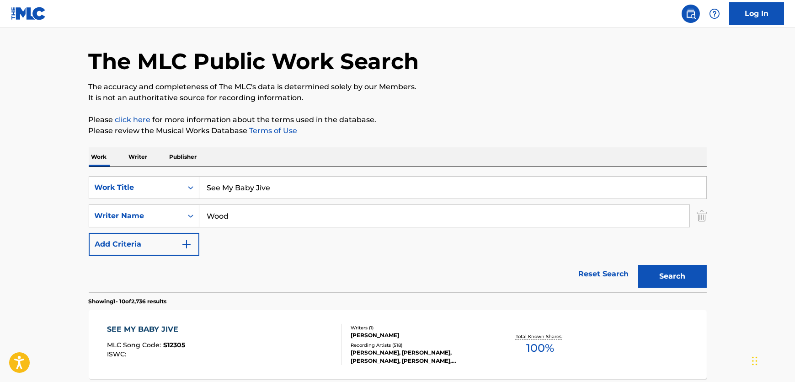
scroll to position [44, 0]
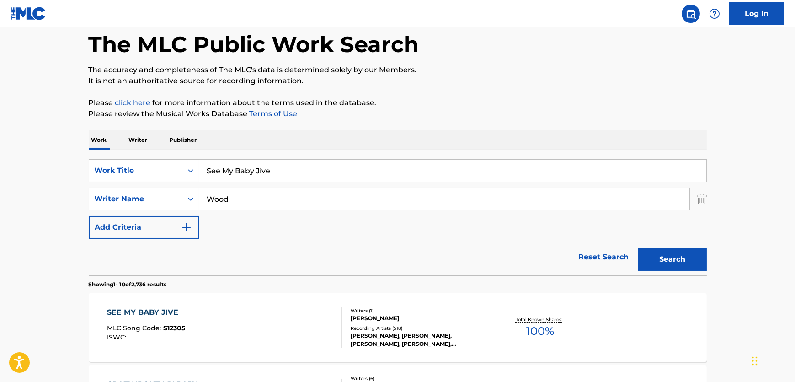
click at [259, 343] on div "SEE MY BABY JIVE MLC Song Code : S12305 ISWC :" at bounding box center [224, 327] width 235 height 41
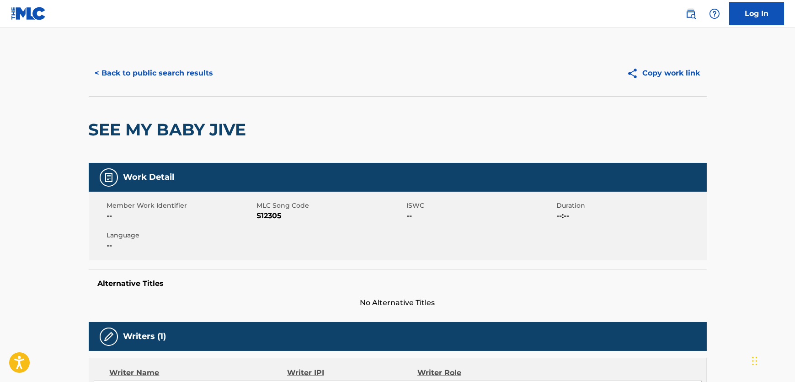
click at [273, 218] on span "S12305" at bounding box center [331, 215] width 148 height 11
click at [396, 139] on div "SEE MY BABY JIVE" at bounding box center [398, 129] width 618 height 67
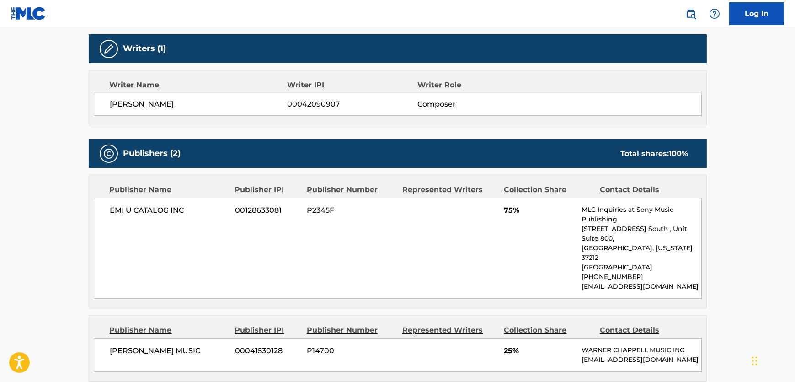
scroll to position [291, 0]
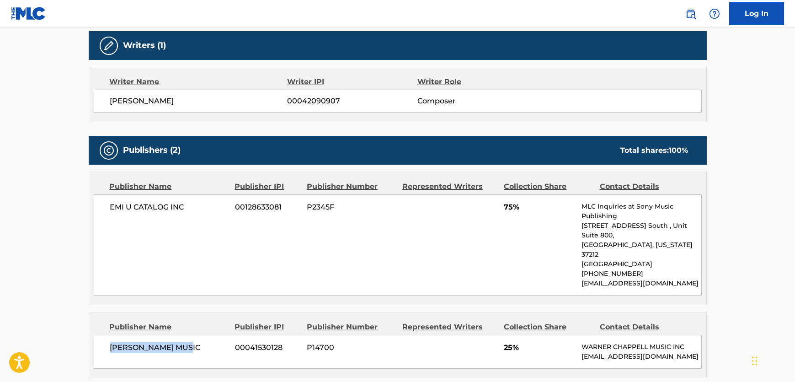
drag, startPoint x: 201, startPoint y: 329, endPoint x: 104, endPoint y: 341, distance: 97.2
click at [104, 341] on div "[PERSON_NAME] MUSIC 00041530128 P14700 25% [PERSON_NAME] MUSIC INC [EMAIL_ADDRE…" at bounding box center [398, 352] width 608 height 34
click at [90, 214] on div "Publisher Name Publisher IPI Publisher Number Represented Writers Collection Sh…" at bounding box center [397, 238] width 617 height 133
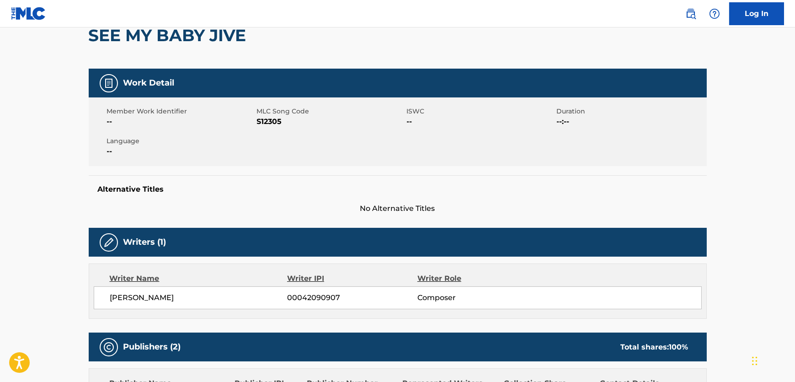
scroll to position [0, 0]
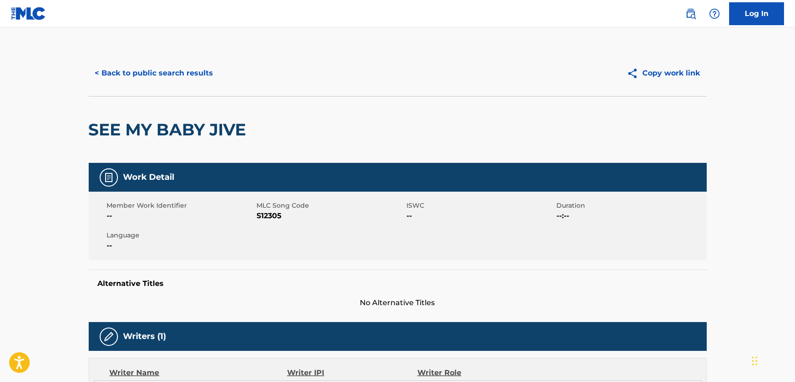
click at [166, 80] on button "< Back to public search results" at bounding box center [154, 73] width 131 height 23
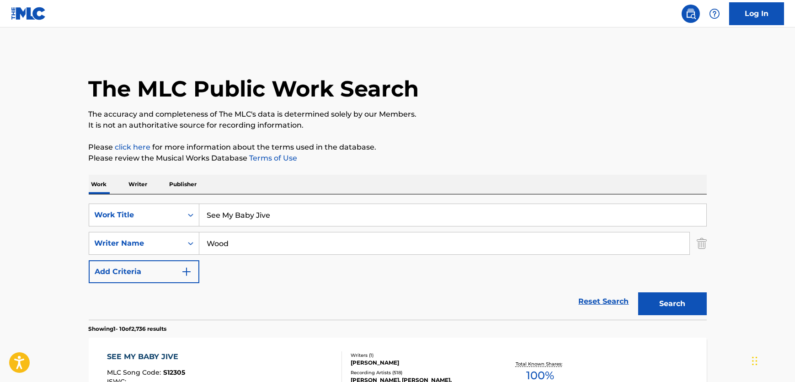
scroll to position [44, 0]
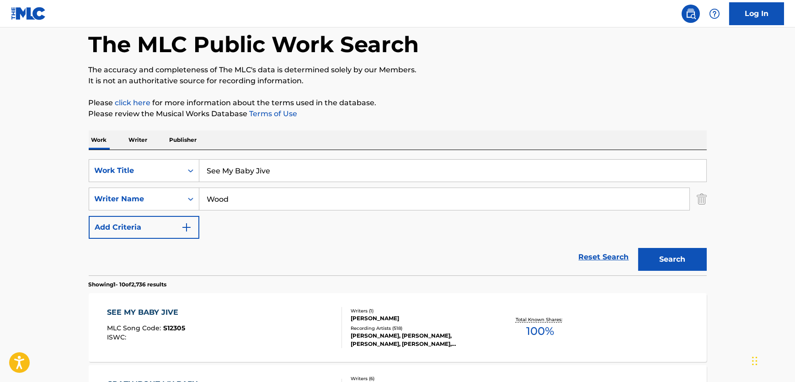
drag, startPoint x: 320, startPoint y: 164, endPoint x: 59, endPoint y: 162, distance: 260.1
paste input "Come on Let's Go"
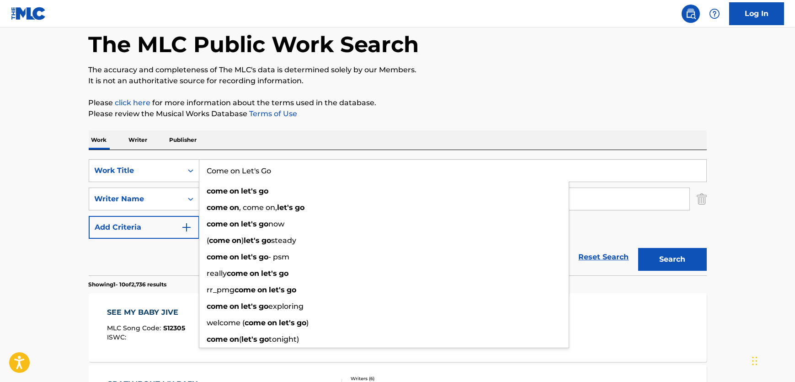
type input "Come on Let's Go"
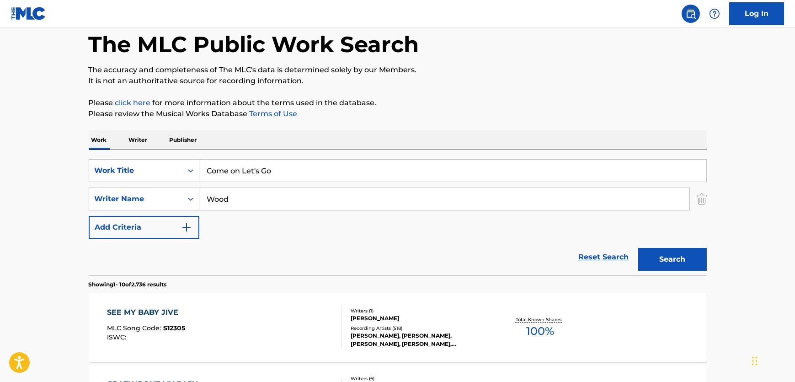
drag, startPoint x: 243, startPoint y: 197, endPoint x: 91, endPoint y: 183, distance: 153.3
paste input "Burns"
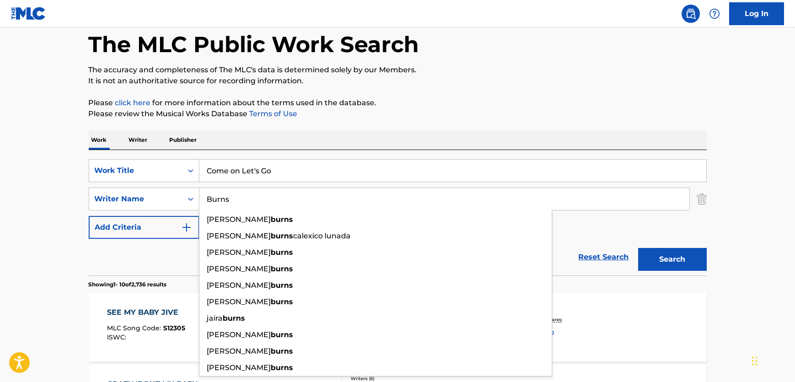
type input "Burns"
click at [663, 264] on button "Search" at bounding box center [672, 259] width 69 height 23
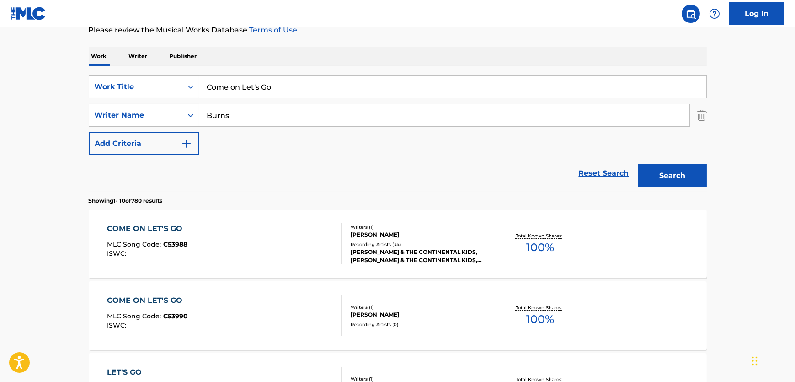
scroll to position [169, 0]
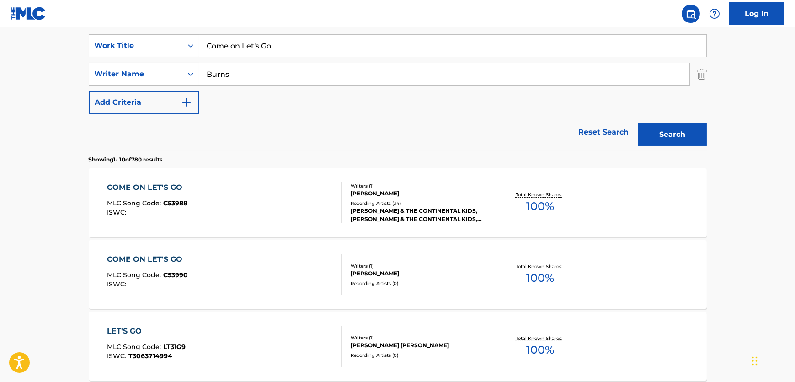
click at [254, 197] on div "COME ON LET'S GO MLC Song Code : C53988 ISWC :" at bounding box center [224, 202] width 235 height 41
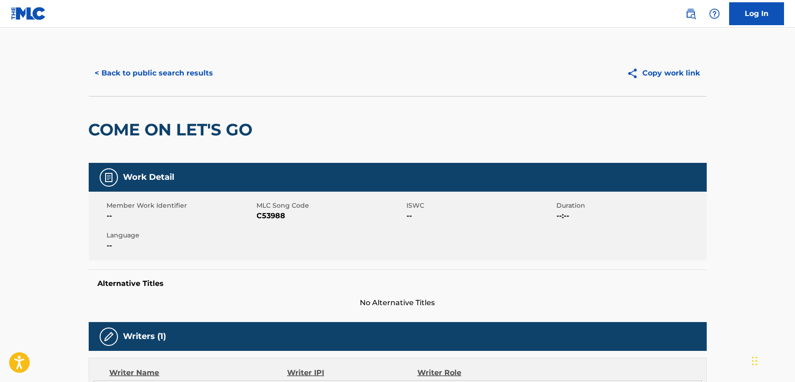
click at [267, 217] on span "C53988" at bounding box center [331, 215] width 148 height 11
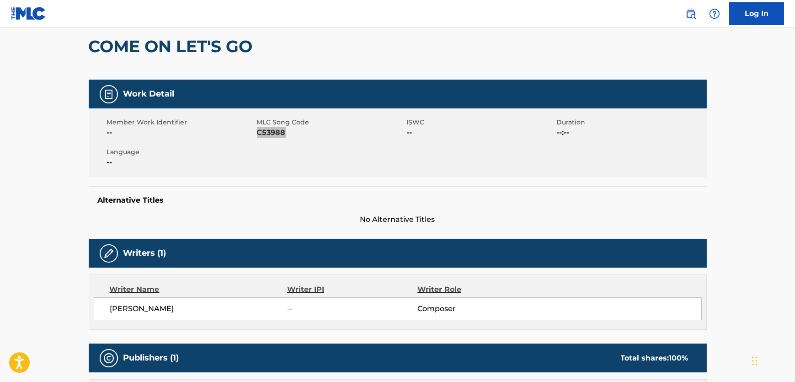
scroll to position [208, 0]
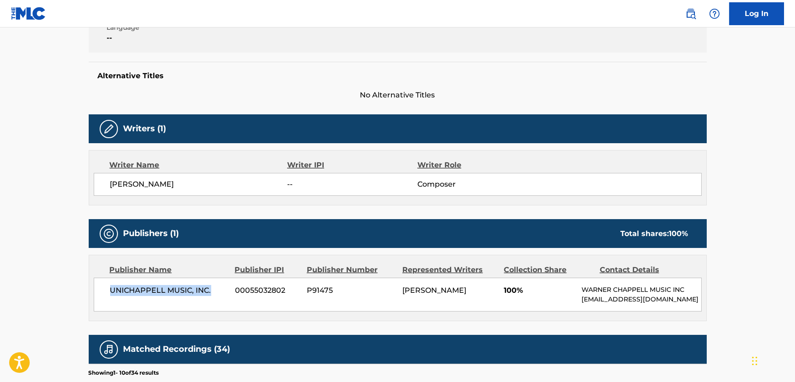
drag, startPoint x: 219, startPoint y: 292, endPoint x: 101, endPoint y: 289, distance: 117.5
click at [101, 289] on div "UNICHAPPELL MUSIC, INC. 00055032802 P91475 [PERSON_NAME] 100% [PERSON_NAME] MUS…" at bounding box center [398, 294] width 608 height 34
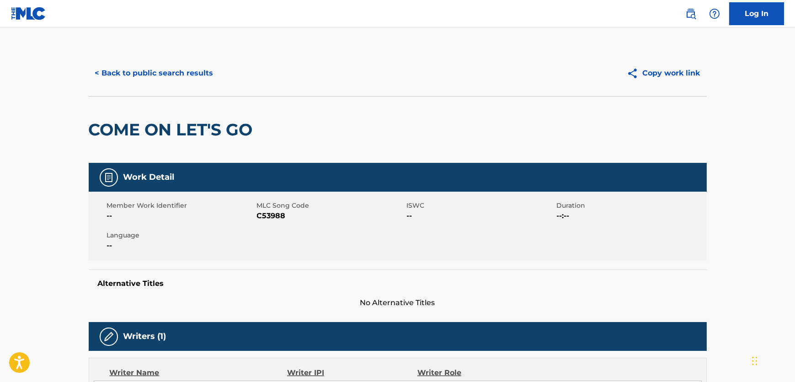
click at [165, 74] on button "< Back to public search results" at bounding box center [154, 73] width 131 height 23
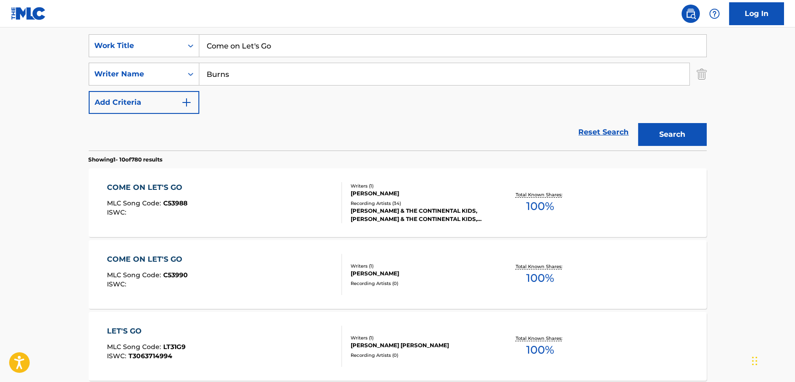
drag, startPoint x: 296, startPoint y: 42, endPoint x: 147, endPoint y: 32, distance: 149.4
click at [147, 32] on div "SearchWithCriteriab5260ac0-7dd7-427b-b3be-1fdd06caef07 Work Title Come on Let's…" at bounding box center [398, 87] width 618 height 125
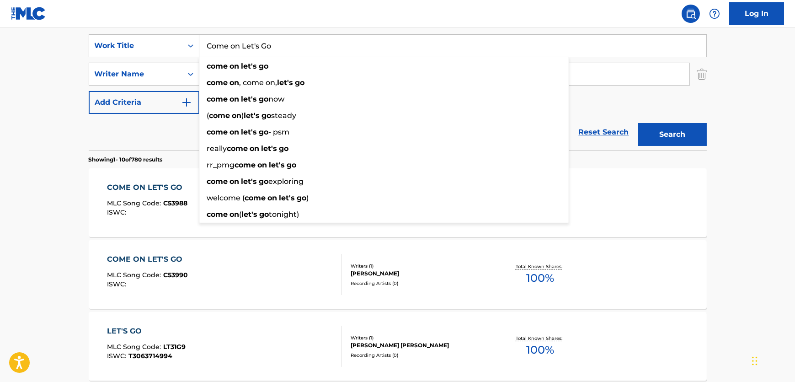
paste input "Did You Boogie With Your Baby"
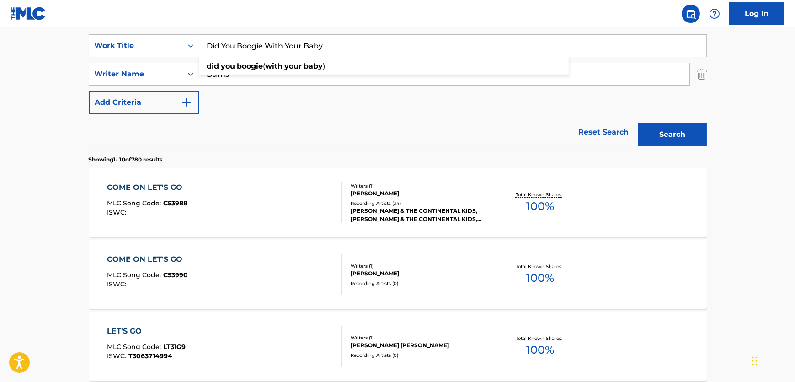
type input "Did You Boogie With Your Baby"
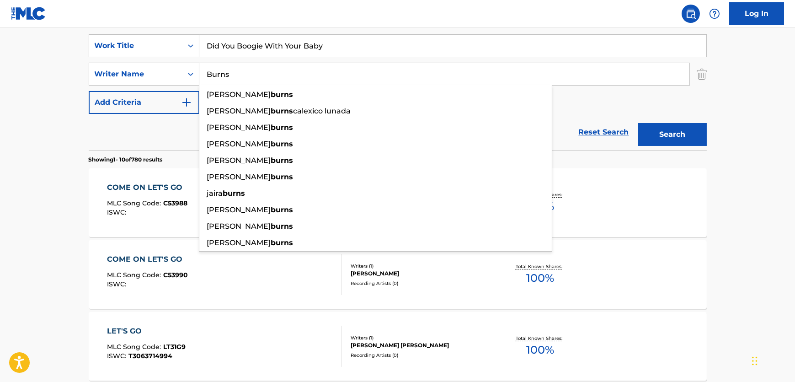
drag, startPoint x: 266, startPoint y: 74, endPoint x: -59, endPoint y: 46, distance: 326.7
click at [0, 46] on html "Accessibility Screen-Reader Guide, Feedback, and Issue Reporting | New window C…" at bounding box center [397, 22] width 795 height 382
paste input "Mcquee"
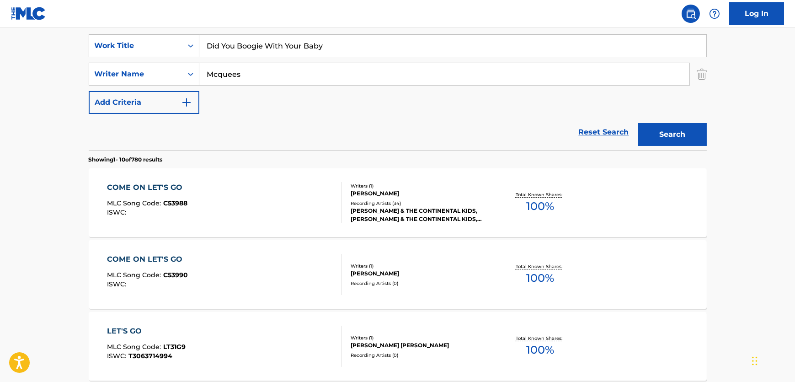
click at [689, 135] on button "Search" at bounding box center [672, 134] width 69 height 23
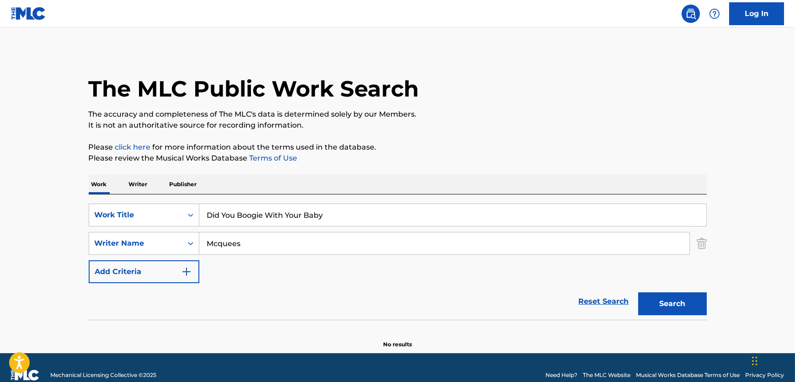
scroll to position [14, 0]
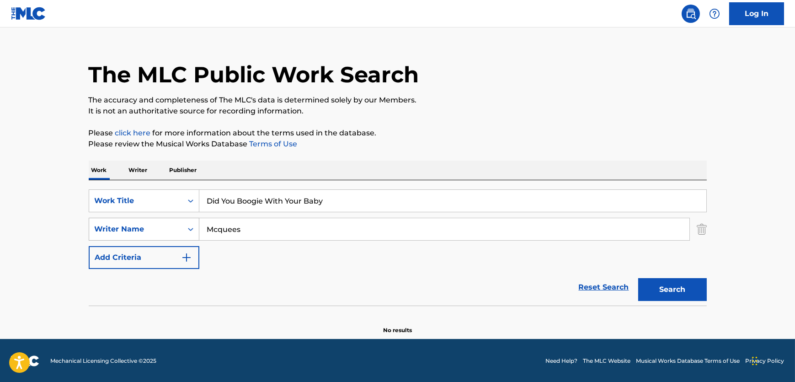
drag, startPoint x: 219, startPoint y: 230, endPoint x: 181, endPoint y: 232, distance: 37.5
click at [181, 232] on div "SearchWithCriteria8e8eb72c-53e5-4f7b-91a6-4e60d79c1ac8 Writer Name [PERSON_NAME]" at bounding box center [398, 229] width 618 height 23
type input "quees"
click at [638, 278] on button "Search" at bounding box center [672, 289] width 69 height 23
drag, startPoint x: 278, startPoint y: 221, endPoint x: 16, endPoint y: 185, distance: 265.3
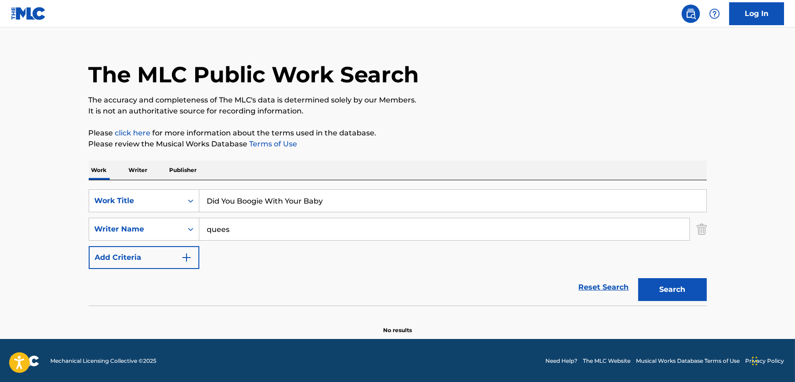
click at [16, 185] on main "The MLC Public Work Search The accuracy and completeness of The MLC's data is d…" at bounding box center [397, 175] width 795 height 325
click at [638, 278] on button "Search" at bounding box center [672, 289] width 69 height 23
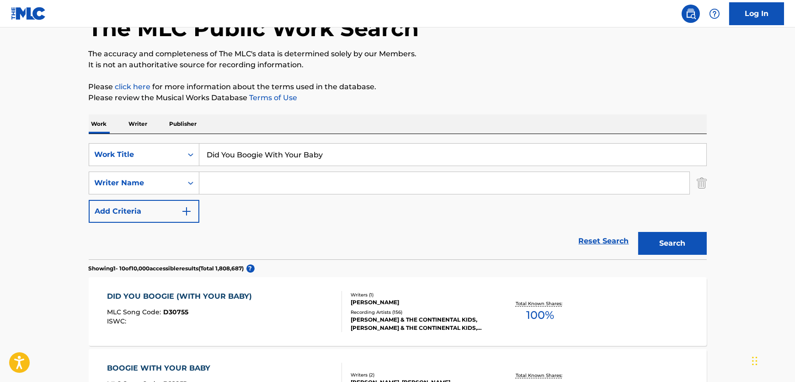
scroll to position [97, 0]
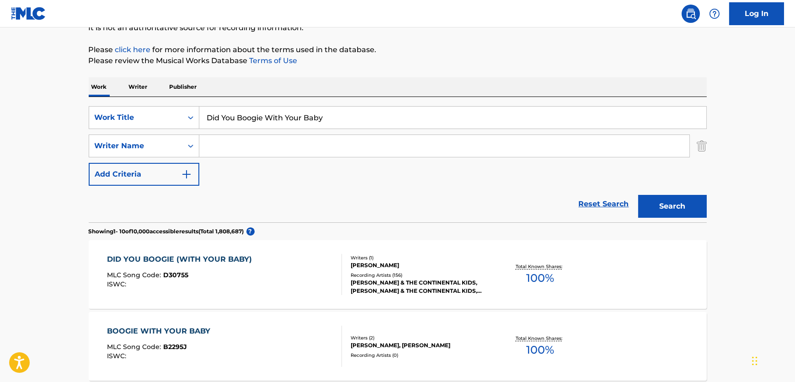
click at [272, 283] on div "DID YOU BOOGIE (WITH YOUR BABY) MLC Song Code : D30755 ISWC :" at bounding box center [224, 274] width 235 height 41
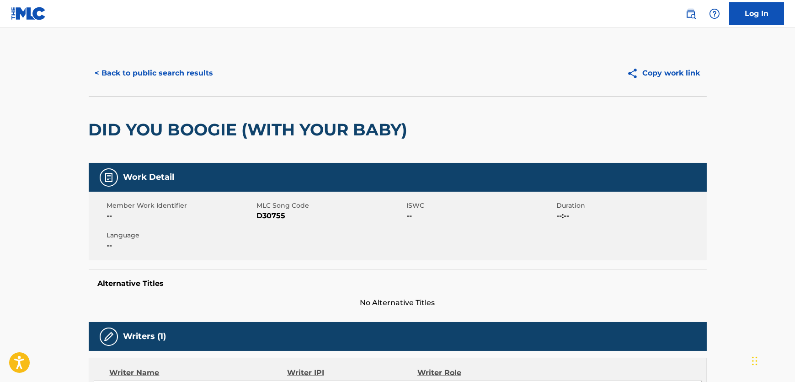
click at [277, 213] on span "D30755" at bounding box center [331, 215] width 148 height 11
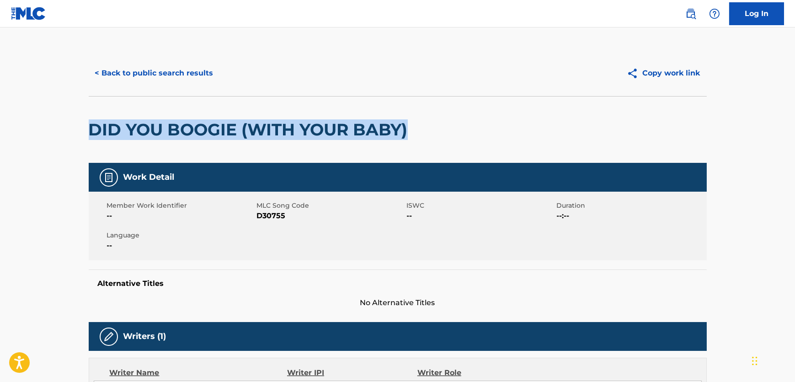
drag, startPoint x: 366, startPoint y: 131, endPoint x: 2, endPoint y: 146, distance: 363.7
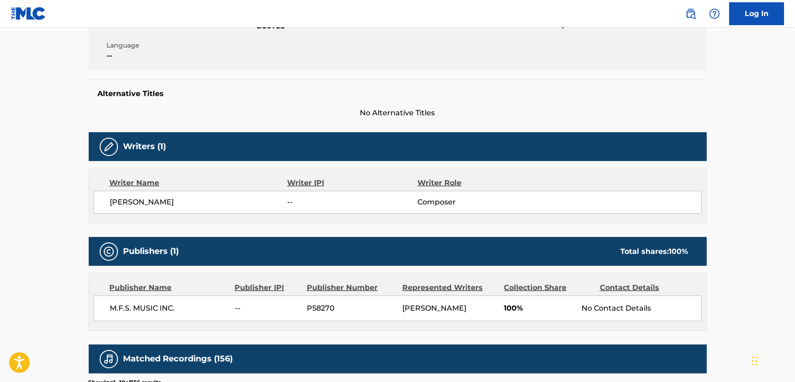
scroll to position [208, 0]
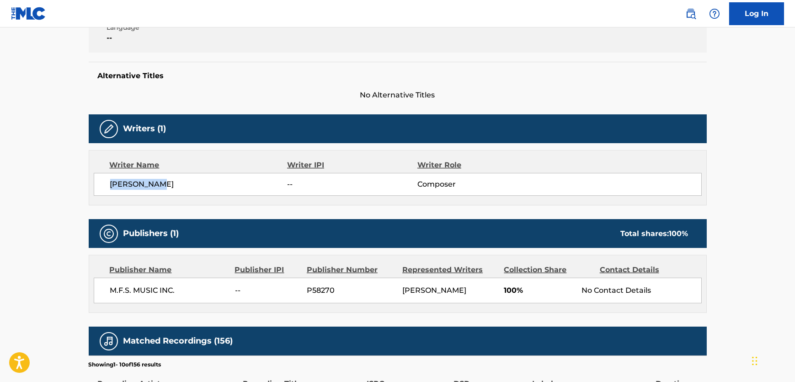
drag, startPoint x: 99, startPoint y: 185, endPoint x: 94, endPoint y: 185, distance: 5.0
click at [94, 185] on div "[PERSON_NAME] -- Composer" at bounding box center [398, 184] width 608 height 23
drag, startPoint x: 140, startPoint y: 286, endPoint x: 93, endPoint y: 288, distance: 47.1
click at [94, 288] on div "M.F.S. MUSIC INC. -- P58270 [PERSON_NAME] 100% No Contact Details" at bounding box center [398, 290] width 608 height 26
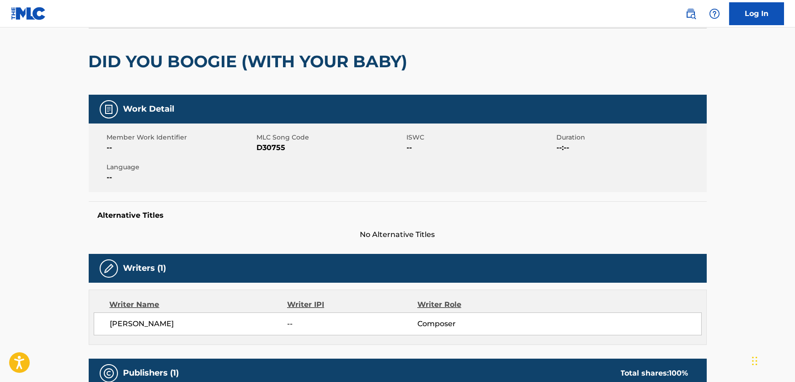
scroll to position [0, 0]
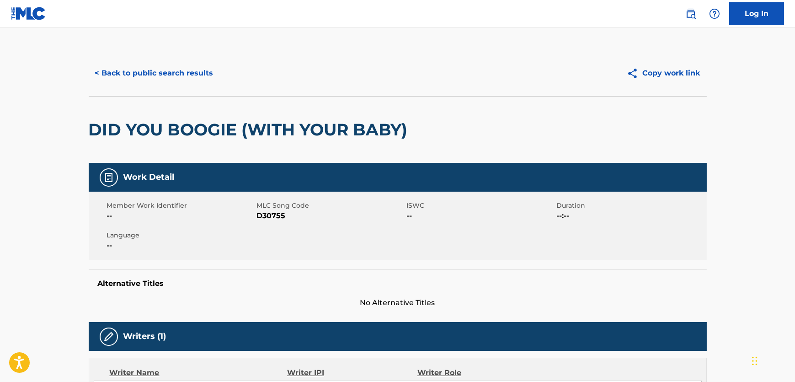
click at [164, 78] on button "< Back to public search results" at bounding box center [154, 73] width 131 height 23
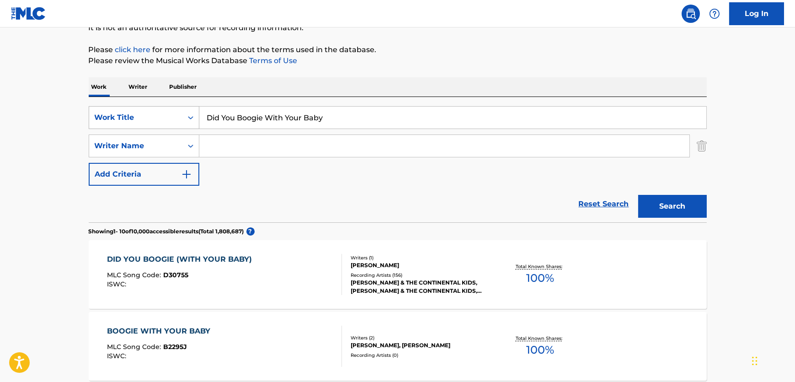
drag, startPoint x: 305, startPoint y: 117, endPoint x: 179, endPoint y: 123, distance: 126.8
click at [151, 131] on div "SearchWithCriteriab5260ac0-7dd7-427b-b3be-1fdd06caef07 Work Title Did You Boogi…" at bounding box center [398, 146] width 618 height 80
paste input "Good Times, Rock & Roll"
type input "Good Times, Rock & Roll"
click at [672, 203] on button "Search" at bounding box center [672, 206] width 69 height 23
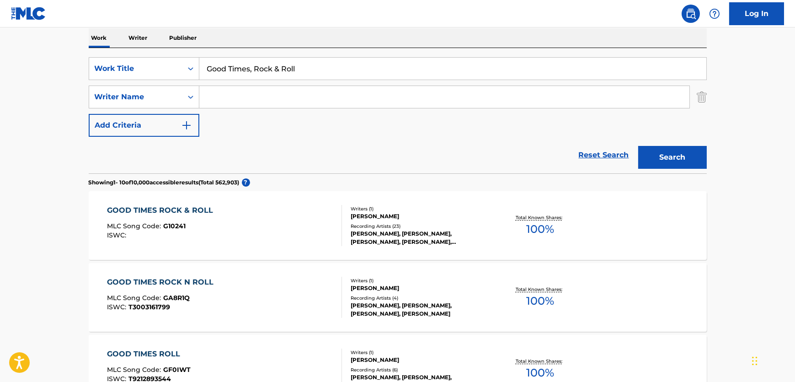
scroll to position [0, 0]
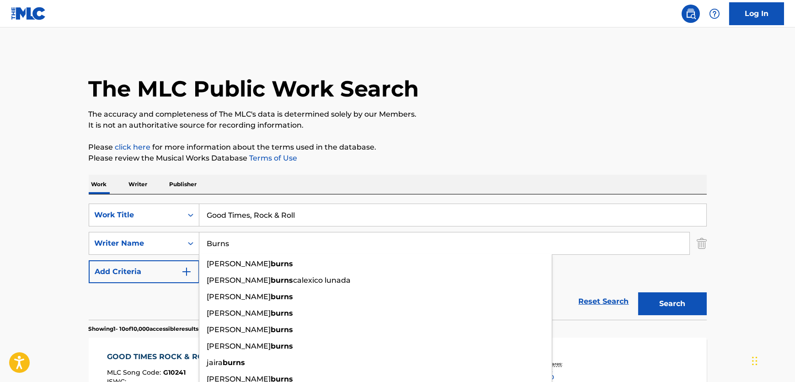
type input "Burns"
click at [695, 301] on button "Search" at bounding box center [672, 303] width 69 height 23
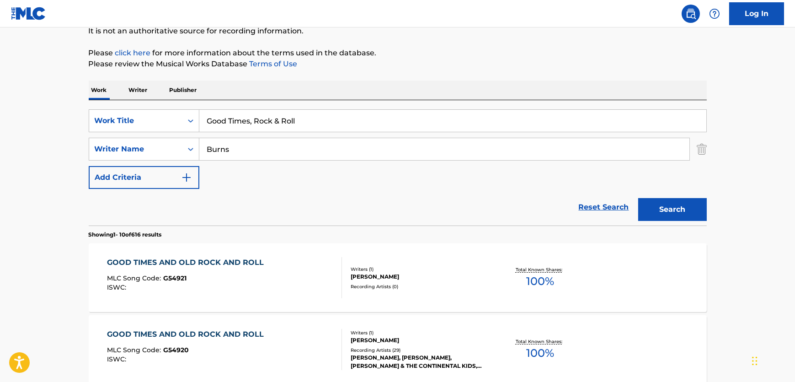
scroll to position [124, 0]
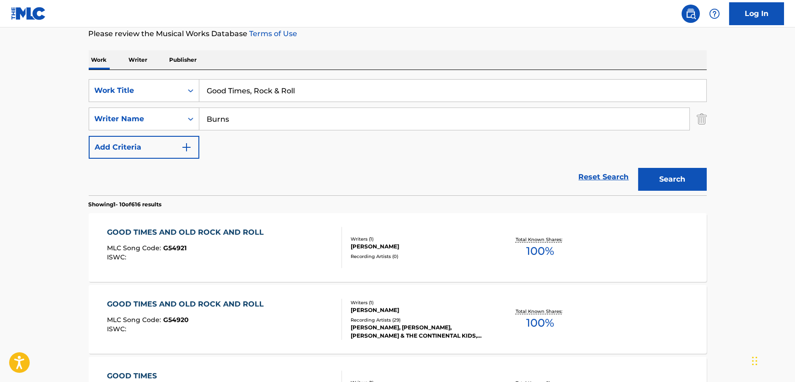
click at [252, 263] on div "GOOD TIMES AND OLD ROCK AND ROLL MLC Song Code : G54921 ISWC :" at bounding box center [187, 247] width 161 height 41
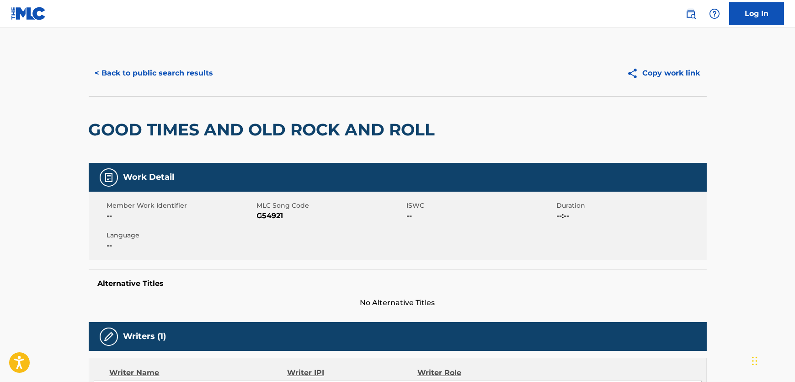
click at [274, 214] on span "G54921" at bounding box center [331, 215] width 148 height 11
drag, startPoint x: 417, startPoint y: 239, endPoint x: 391, endPoint y: 242, distance: 26.3
click at [417, 239] on div "Member Work Identifier -- MLC Song Code G54921 ISWC -- Duration --:-- Language …" at bounding box center [398, 226] width 618 height 69
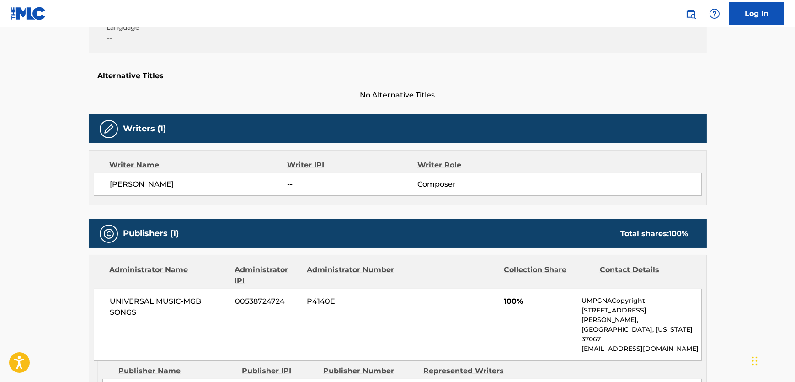
scroll to position [332, 0]
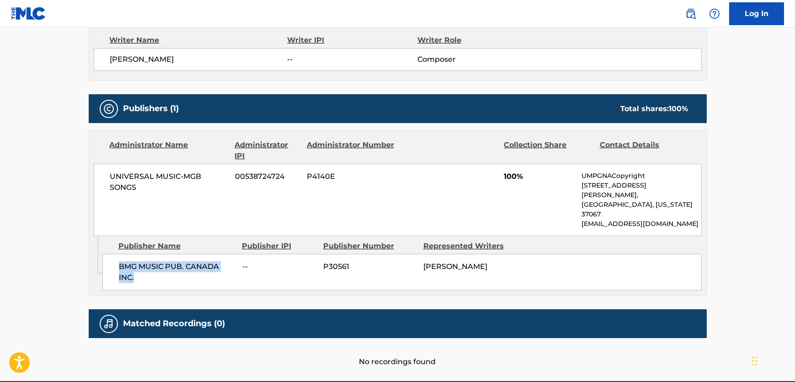
drag, startPoint x: 142, startPoint y: 261, endPoint x: 130, endPoint y: 242, distance: 22.2
click at [114, 254] on div "BMG MUSIC PUB. CANADA INC. -- P30561 [PERSON_NAME]" at bounding box center [401, 272] width 599 height 37
drag, startPoint x: 150, startPoint y: 189, endPoint x: 96, endPoint y: 174, distance: 56.3
click at [96, 174] on div "UNIVERSAL MUSIC-MGB SONGS 00538724724 P4140E 100% UMPGNACopyright [STREET_ADDRE…" at bounding box center [398, 200] width 608 height 72
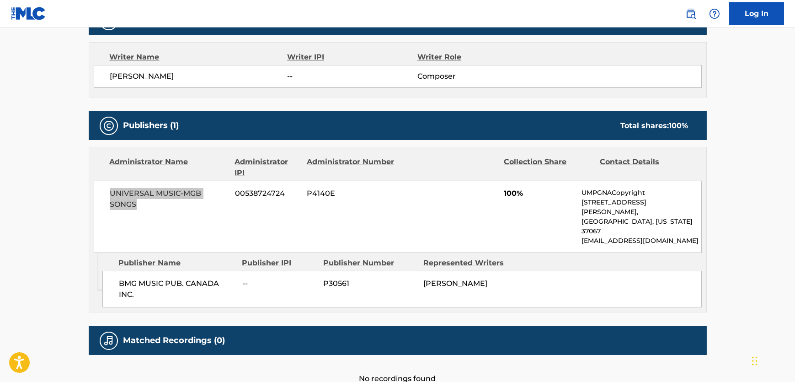
scroll to position [314, 0]
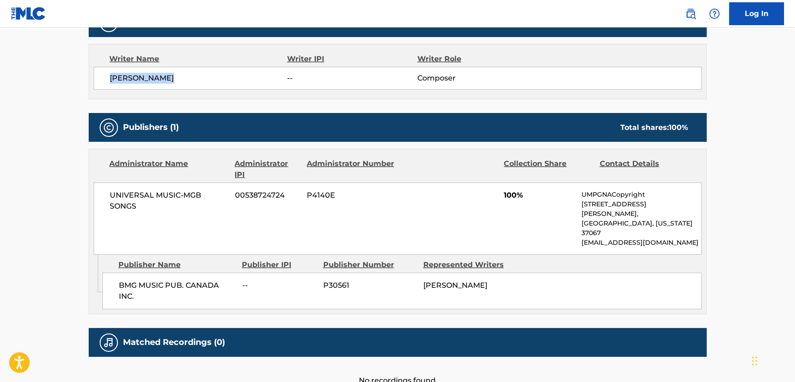
drag, startPoint x: 174, startPoint y: 80, endPoint x: 102, endPoint y: 85, distance: 71.9
click at [105, 85] on div "[PERSON_NAME] -- Composer" at bounding box center [398, 78] width 608 height 23
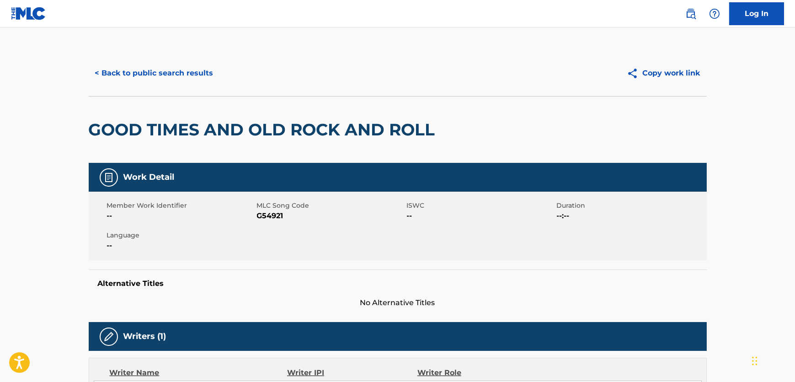
scroll to position [0, 0]
click at [181, 76] on button "< Back to public search results" at bounding box center [154, 73] width 131 height 23
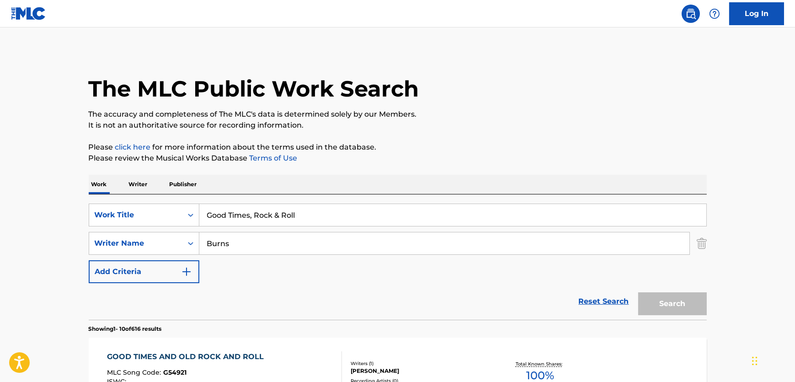
scroll to position [124, 0]
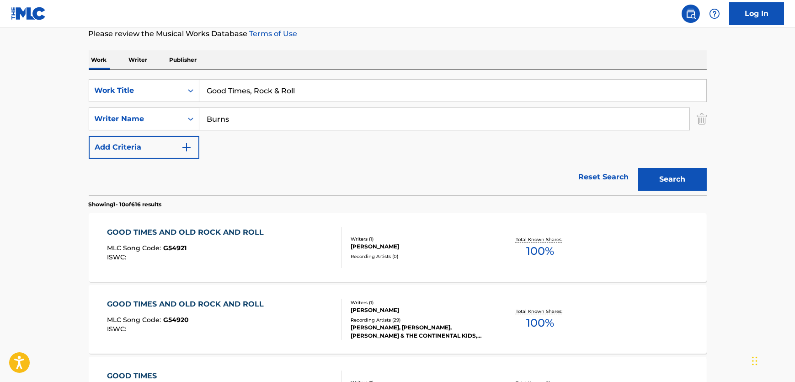
drag, startPoint x: 305, startPoint y: 89, endPoint x: 77, endPoint y: 112, distance: 228.8
click at [100, 102] on div "SearchWithCriteriab5260ac0-7dd7-427b-b3be-1fdd06caef07 Work Title Good Times, R…" at bounding box center [398, 119] width 618 height 80
paste input "I Wish You'd Dance"
type input "I Wish You'd Dance"
click at [117, 135] on div "SearchWithCriteriab5260ac0-7dd7-427b-b3be-1fdd06caef07 Work Title I Wish You'd …" at bounding box center [398, 119] width 618 height 80
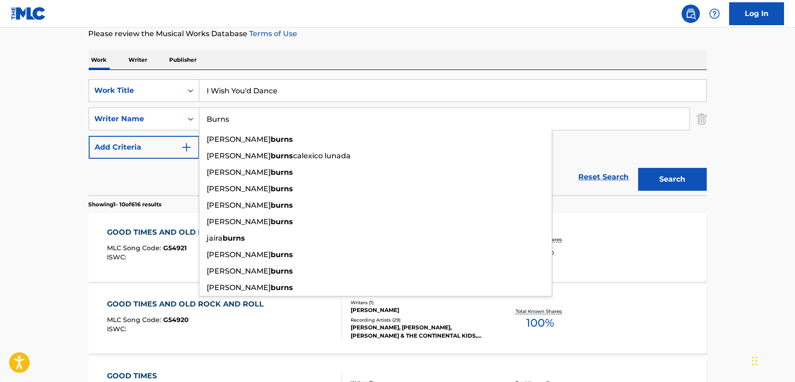
paste input "Moe"
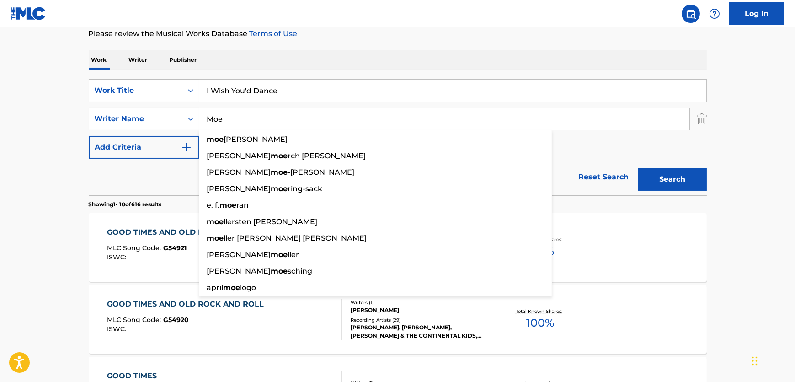
type input "Moe"
click at [671, 180] on button "Search" at bounding box center [672, 179] width 69 height 23
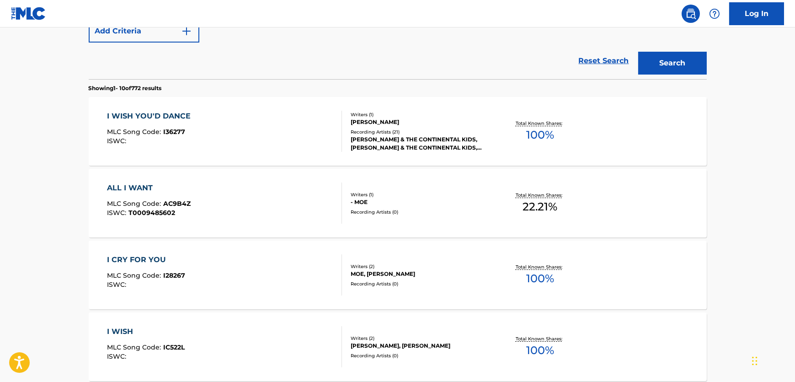
scroll to position [249, 0]
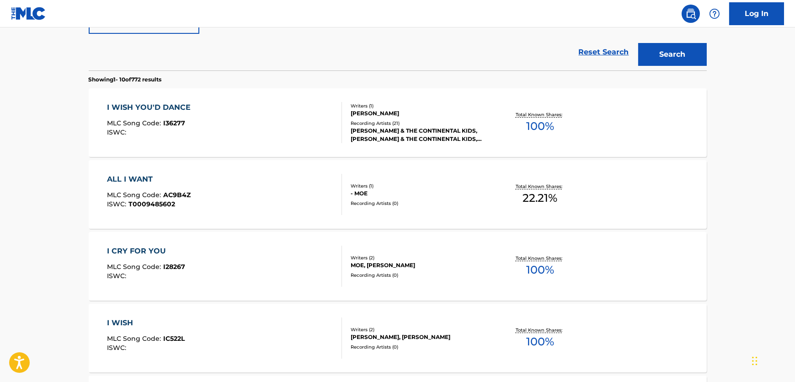
click at [254, 126] on div "I WISH YOU'D DANCE MLC Song Code : I36277 ISWC :" at bounding box center [224, 122] width 235 height 41
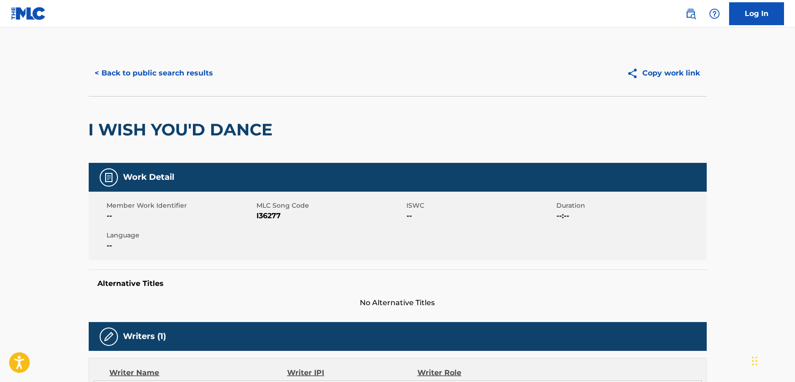
click at [278, 210] on span "I36277" at bounding box center [331, 215] width 148 height 11
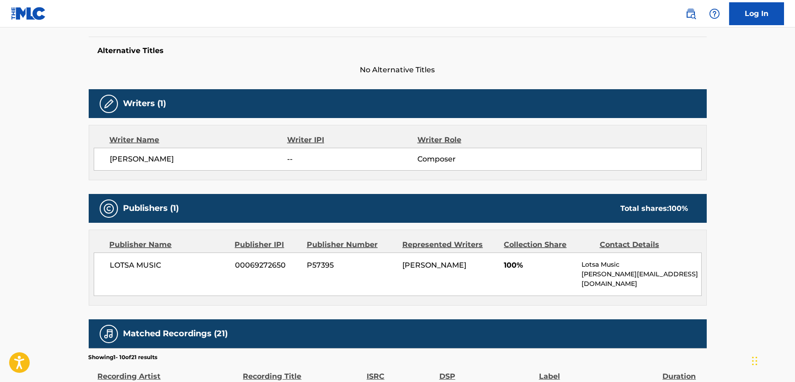
scroll to position [249, 0]
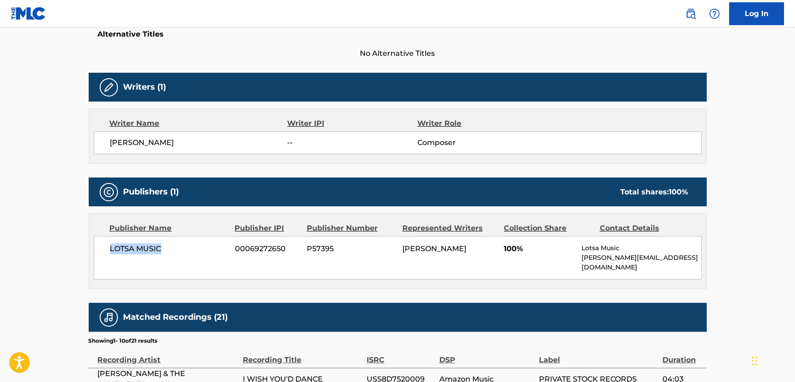
drag, startPoint x: 164, startPoint y: 252, endPoint x: 110, endPoint y: 254, distance: 54.4
click at [110, 254] on div "LOTSA MUSIC 00069272650 P57395 [PERSON_NAME] 100% Lotsa Music [PERSON_NAME][EMA…" at bounding box center [398, 257] width 608 height 43
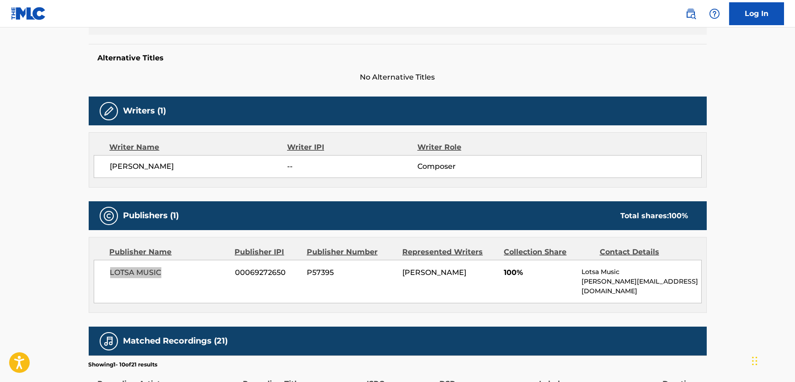
scroll to position [0, 0]
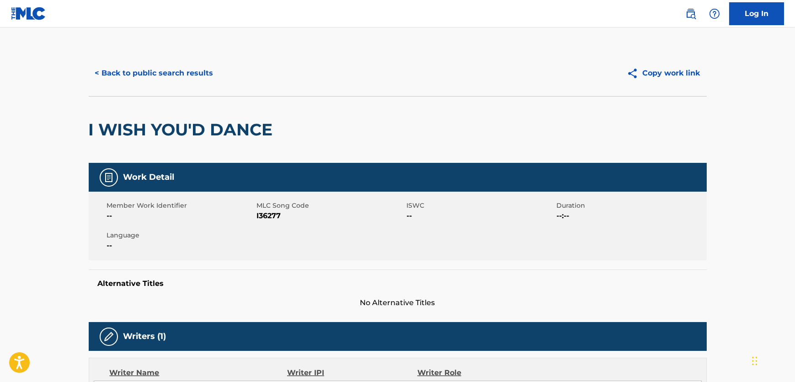
click at [154, 69] on button "< Back to public search results" at bounding box center [154, 73] width 131 height 23
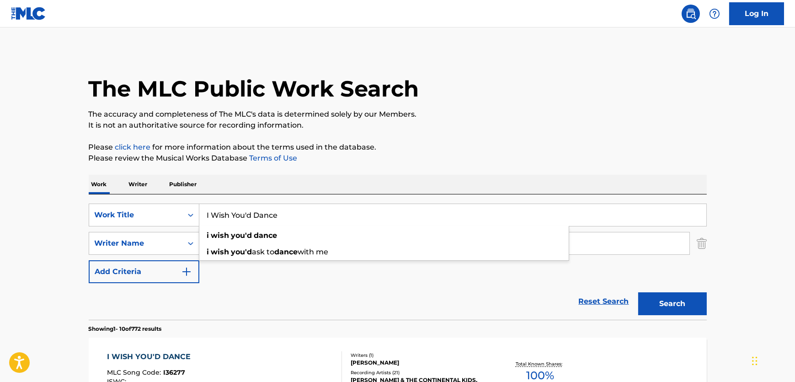
drag, startPoint x: 302, startPoint y: 218, endPoint x: 252, endPoint y: 210, distance: 51.0
click at [173, 212] on div "SearchWithCriteriab5260ac0-7dd7-427b-b3be-1fdd06caef07 Work Title I Wish You'd …" at bounding box center [398, 214] width 618 height 23
paste input "t's Hard (To Break the Ice)"
type input "It's Hard (To Break the Ice)"
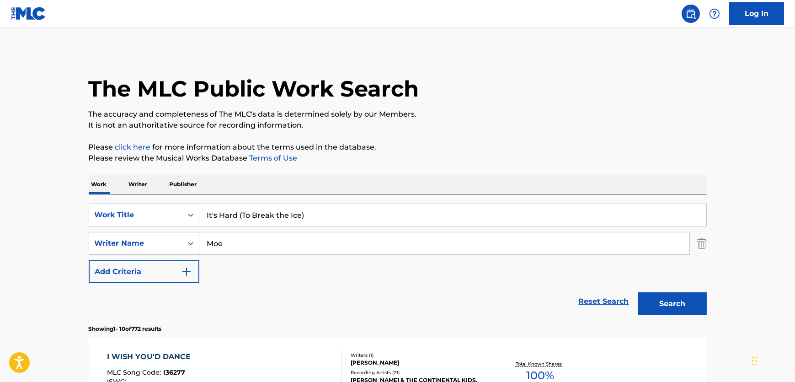
click at [467, 102] on div "The MLC Public Work Search" at bounding box center [398, 83] width 618 height 67
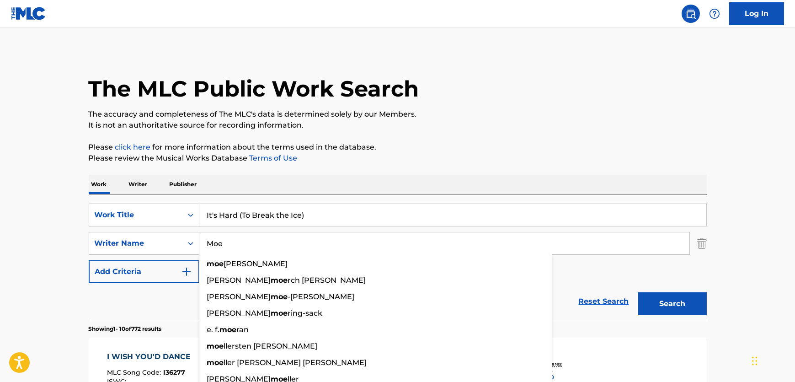
drag, startPoint x: 245, startPoint y: 248, endPoint x: 225, endPoint y: 240, distance: 21.1
click at [167, 244] on div "SearchWithCriteria8e8eb72c-53e5-4f7b-91a6-4e60d79c1ac8 Writer Name [PERSON_NAME…" at bounding box center [398, 243] width 618 height 23
paste input "[PERSON_NAME]"
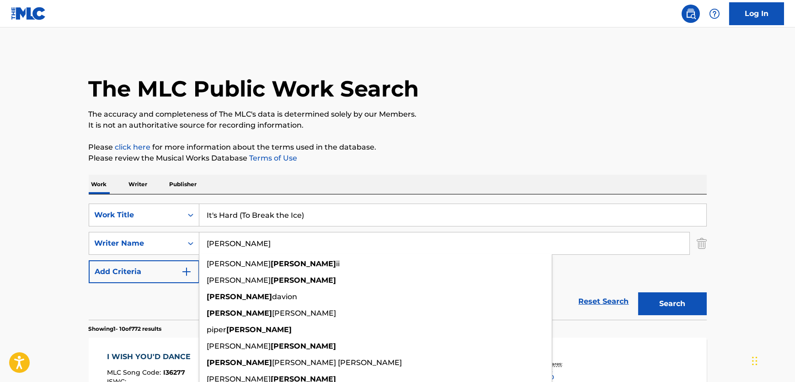
type input "[PERSON_NAME]"
click at [554, 92] on div "The MLC Public Work Search" at bounding box center [398, 83] width 618 height 67
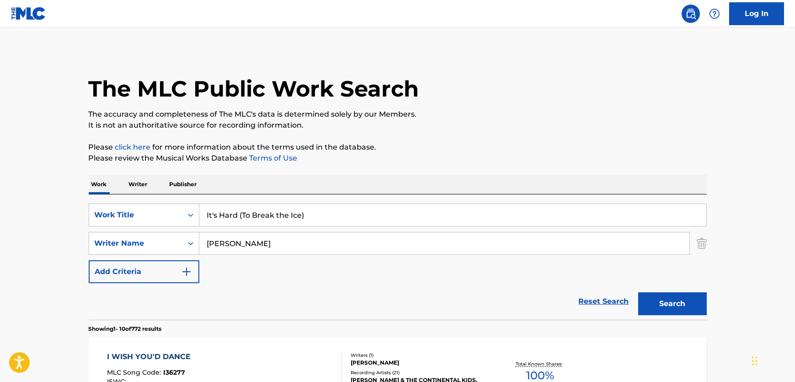
click at [663, 315] on div "Search" at bounding box center [670, 301] width 73 height 37
click at [663, 311] on button "Search" at bounding box center [672, 303] width 69 height 23
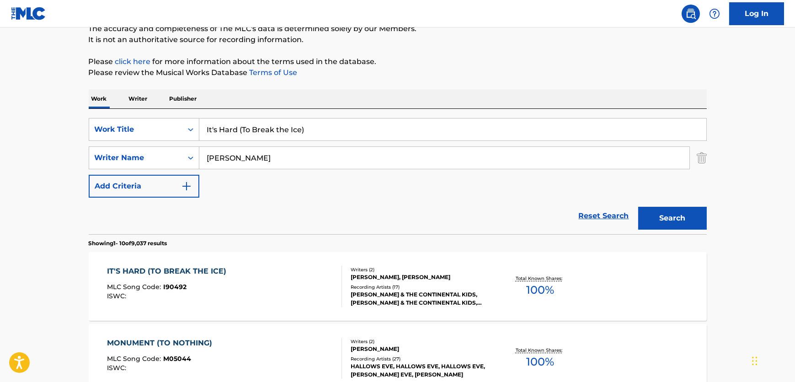
scroll to position [86, 0]
click at [268, 284] on div "IT'S HARD (TO BREAK THE ICE) MLC Song Code : I90492 ISWC :" at bounding box center [224, 285] width 235 height 41
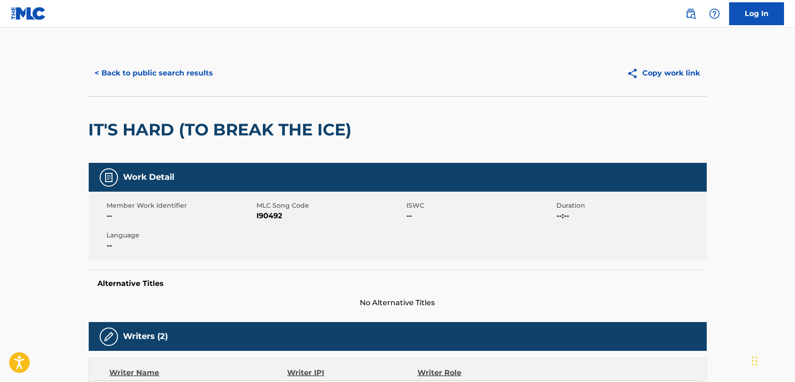
click at [282, 218] on span "I90492" at bounding box center [331, 215] width 148 height 11
click at [265, 216] on span "I90492" at bounding box center [331, 215] width 148 height 11
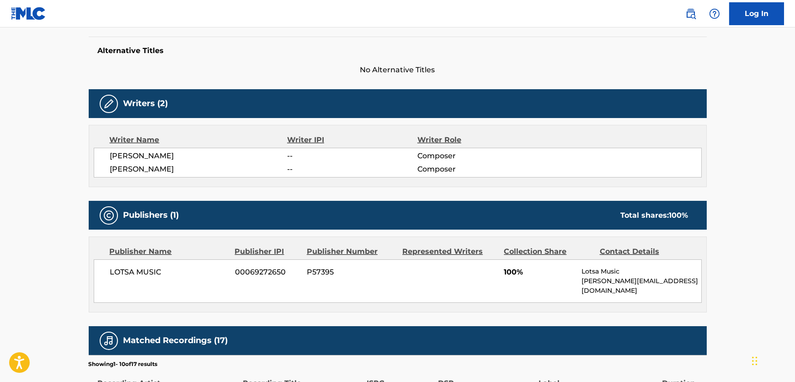
scroll to position [249, 0]
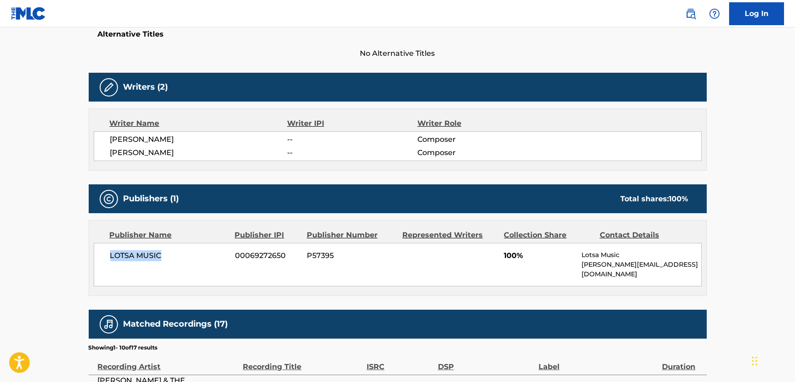
drag, startPoint x: 166, startPoint y: 252, endPoint x: 64, endPoint y: 261, distance: 102.3
click at [64, 261] on main "< Back to public search results Copy work link IT'S HARD (TO BREAK THE ICE) Wor…" at bounding box center [397, 214] width 795 height 872
drag, startPoint x: 186, startPoint y: 153, endPoint x: 103, endPoint y: 154, distance: 82.3
click at [103, 154] on div "[PERSON_NAME] -- Composer [PERSON_NAME] -- Composer" at bounding box center [398, 146] width 608 height 30
drag, startPoint x: 110, startPoint y: 135, endPoint x: 0, endPoint y: 170, distance: 115.1
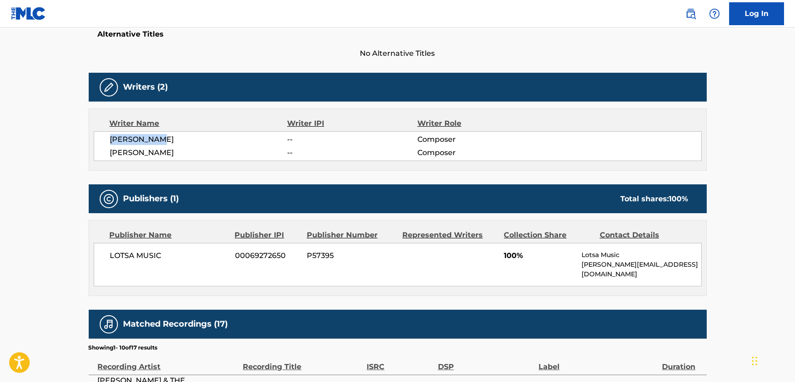
click at [103, 134] on div "[PERSON_NAME] -- Composer [PERSON_NAME] -- Composer" at bounding box center [398, 146] width 608 height 30
drag, startPoint x: 127, startPoint y: 230, endPoint x: 202, endPoint y: 228, distance: 75.0
click at [129, 230] on div "Publisher Name" at bounding box center [169, 234] width 118 height 11
drag, startPoint x: 175, startPoint y: 255, endPoint x: 110, endPoint y: 253, distance: 64.9
click at [110, 253] on span "LOTSA MUSIC" at bounding box center [169, 255] width 118 height 11
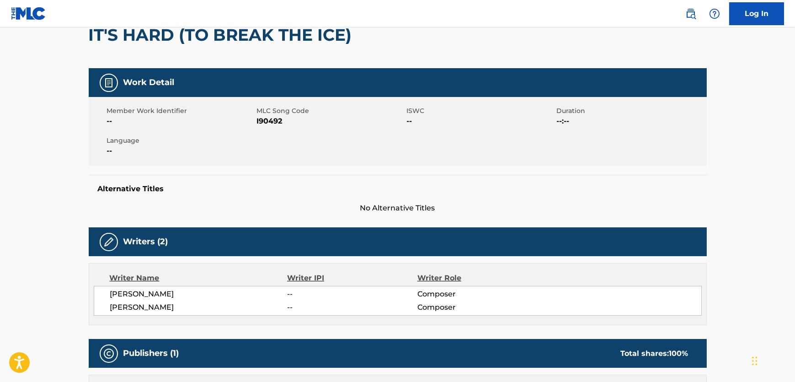
scroll to position [0, 0]
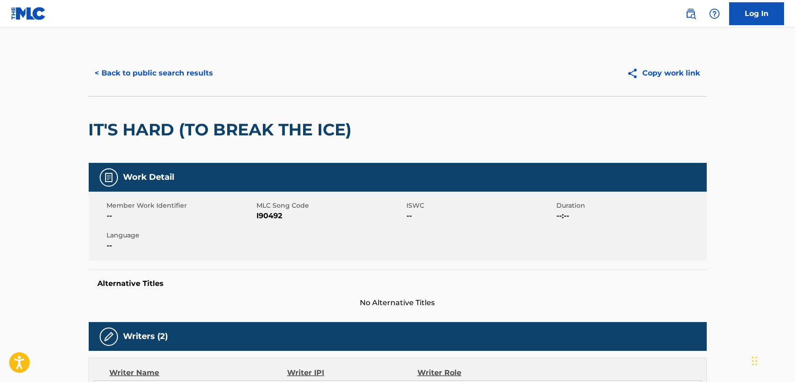
click at [147, 79] on button "< Back to public search results" at bounding box center [154, 73] width 131 height 23
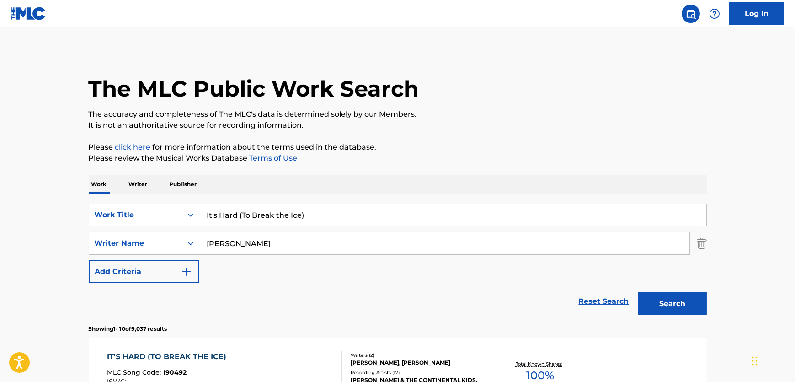
scroll to position [86, 0]
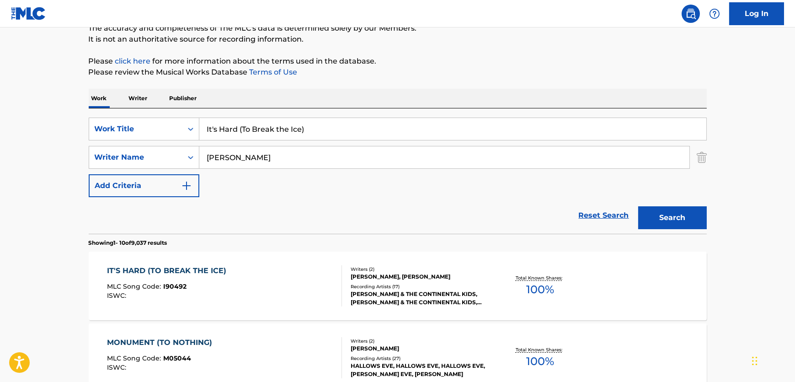
drag, startPoint x: 354, startPoint y: 132, endPoint x: -27, endPoint y: 119, distance: 381.4
click at [0, 119] on html "Accessibility Screen-Reader Guide, Feedback, and Issue Reporting | New window C…" at bounding box center [397, 105] width 795 height 382
paste input "Rock 'n' Roll Menace"
type input "Rock 'n' Roll Menace"
drag, startPoint x: 276, startPoint y: 137, endPoint x: 279, endPoint y: 153, distance: 16.2
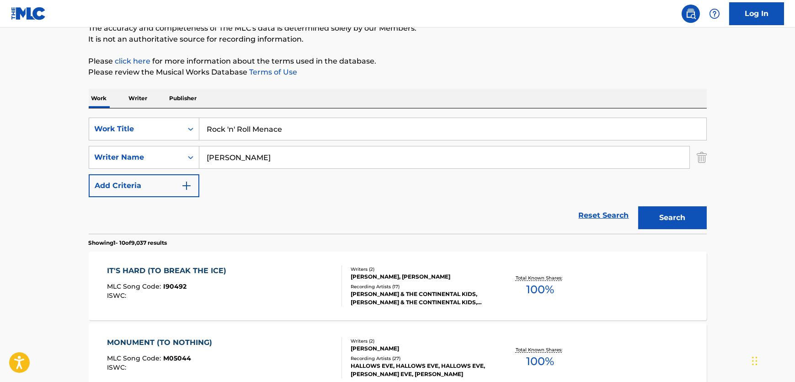
click at [276, 137] on input "Rock 'n' Roll Menace" at bounding box center [452, 129] width 507 height 22
drag, startPoint x: 262, startPoint y: 157, endPoint x: 90, endPoint y: 155, distance: 172.3
paste input "Moe"
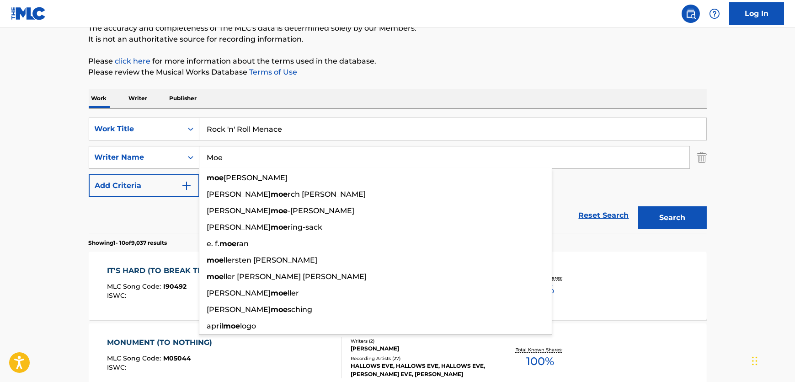
type input "Moe"
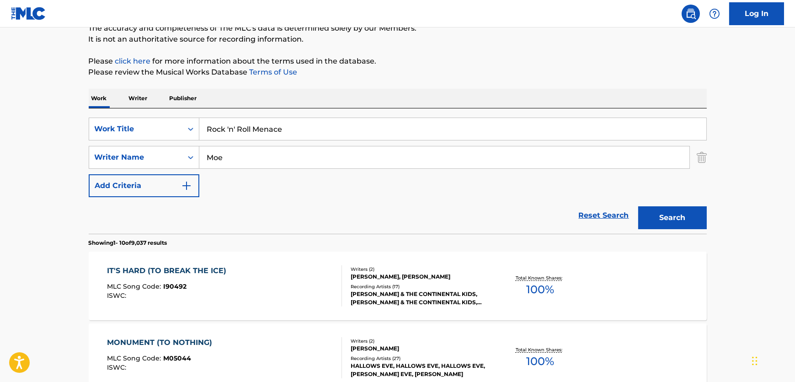
click at [694, 227] on button "Search" at bounding box center [672, 217] width 69 height 23
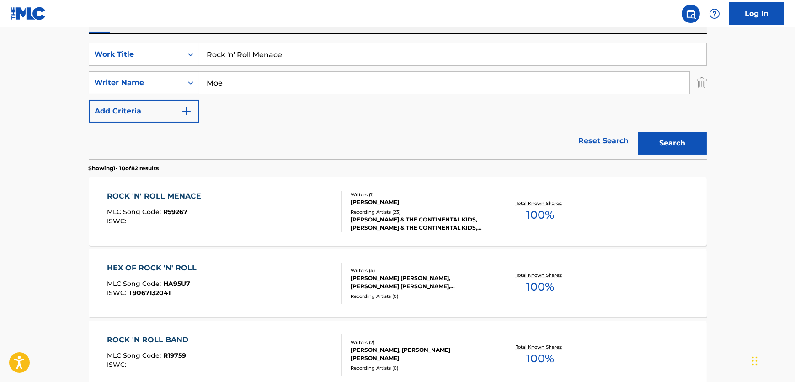
scroll to position [166, 0]
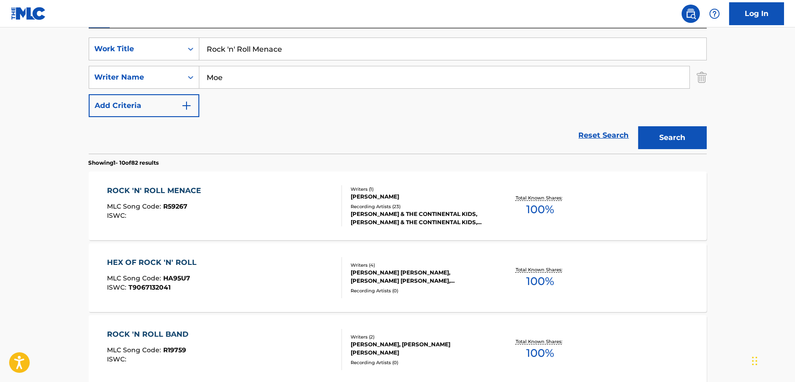
click at [274, 193] on div "ROCK 'N' ROLL MENACE MLC Song Code : R59267 ISWC :" at bounding box center [224, 205] width 235 height 41
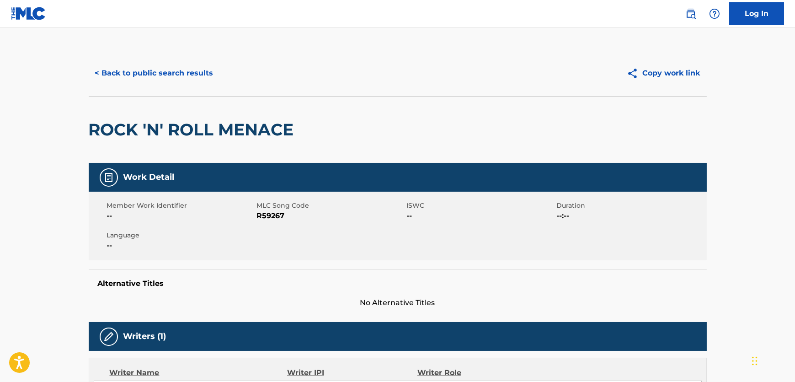
click at [274, 211] on span "R59267" at bounding box center [331, 215] width 148 height 11
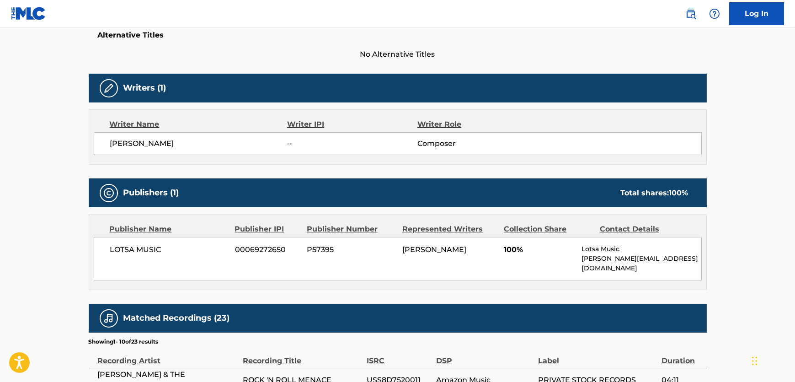
scroll to position [249, 0]
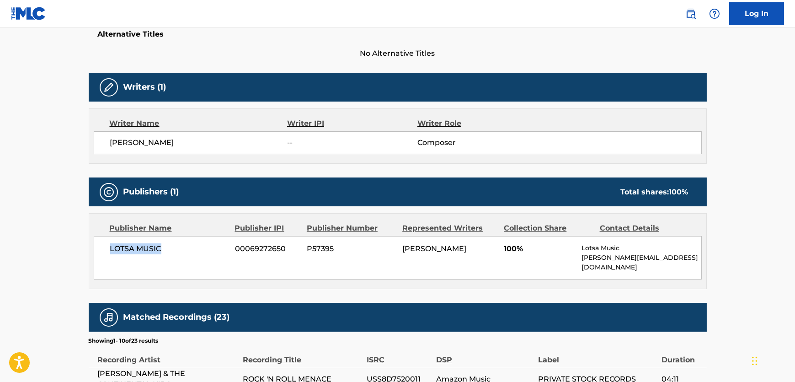
drag, startPoint x: 172, startPoint y: 242, endPoint x: 0, endPoint y: 269, distance: 174.5
click at [68, 263] on main "< Back to public search results Copy work link ROCK 'N' ROLL MENACE Work Detail…" at bounding box center [397, 210] width 795 height 865
